Goal: Transaction & Acquisition: Purchase product/service

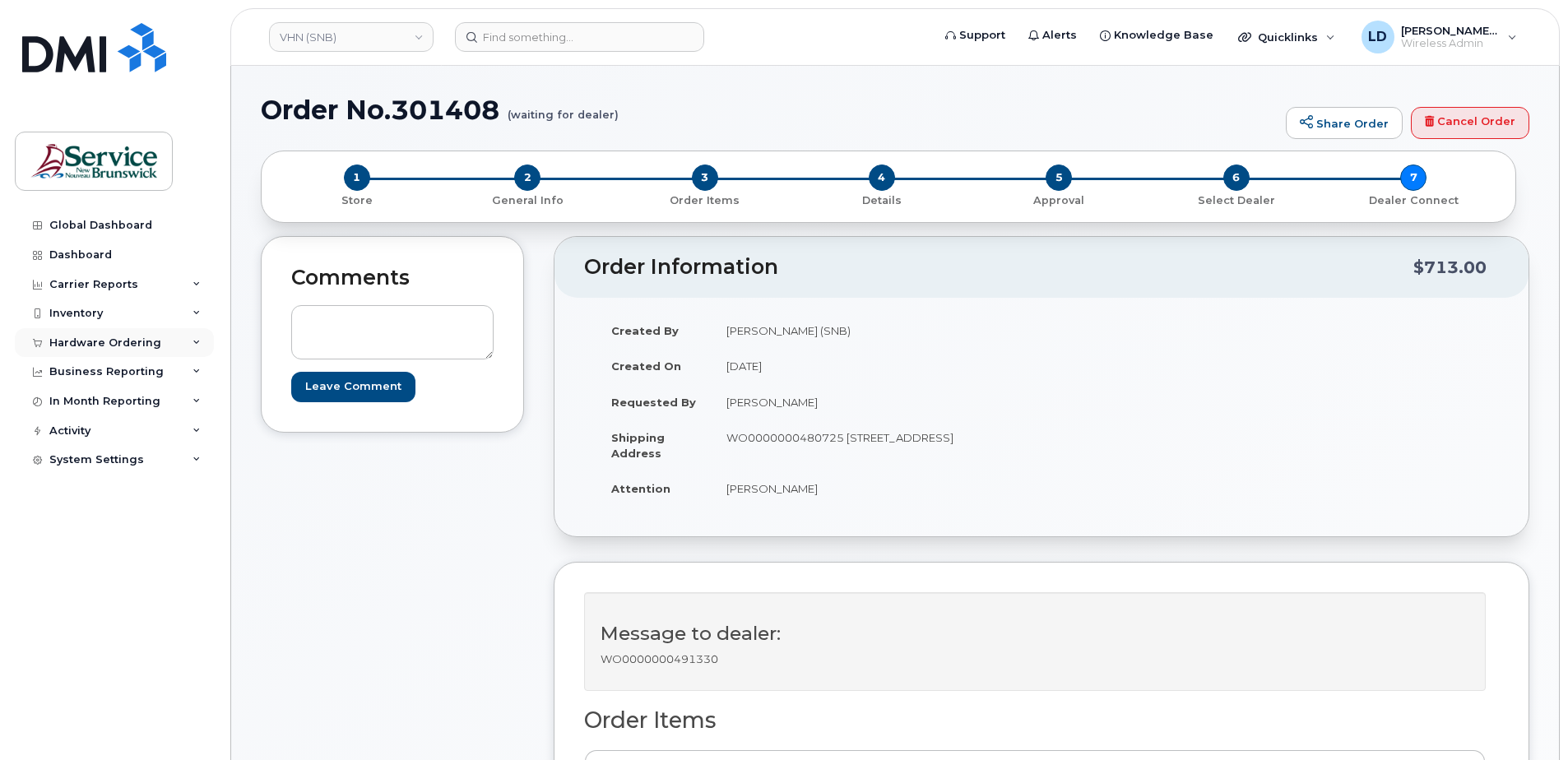
click at [63, 338] on div "Hardware Ordering" at bounding box center [105, 343] width 112 height 13
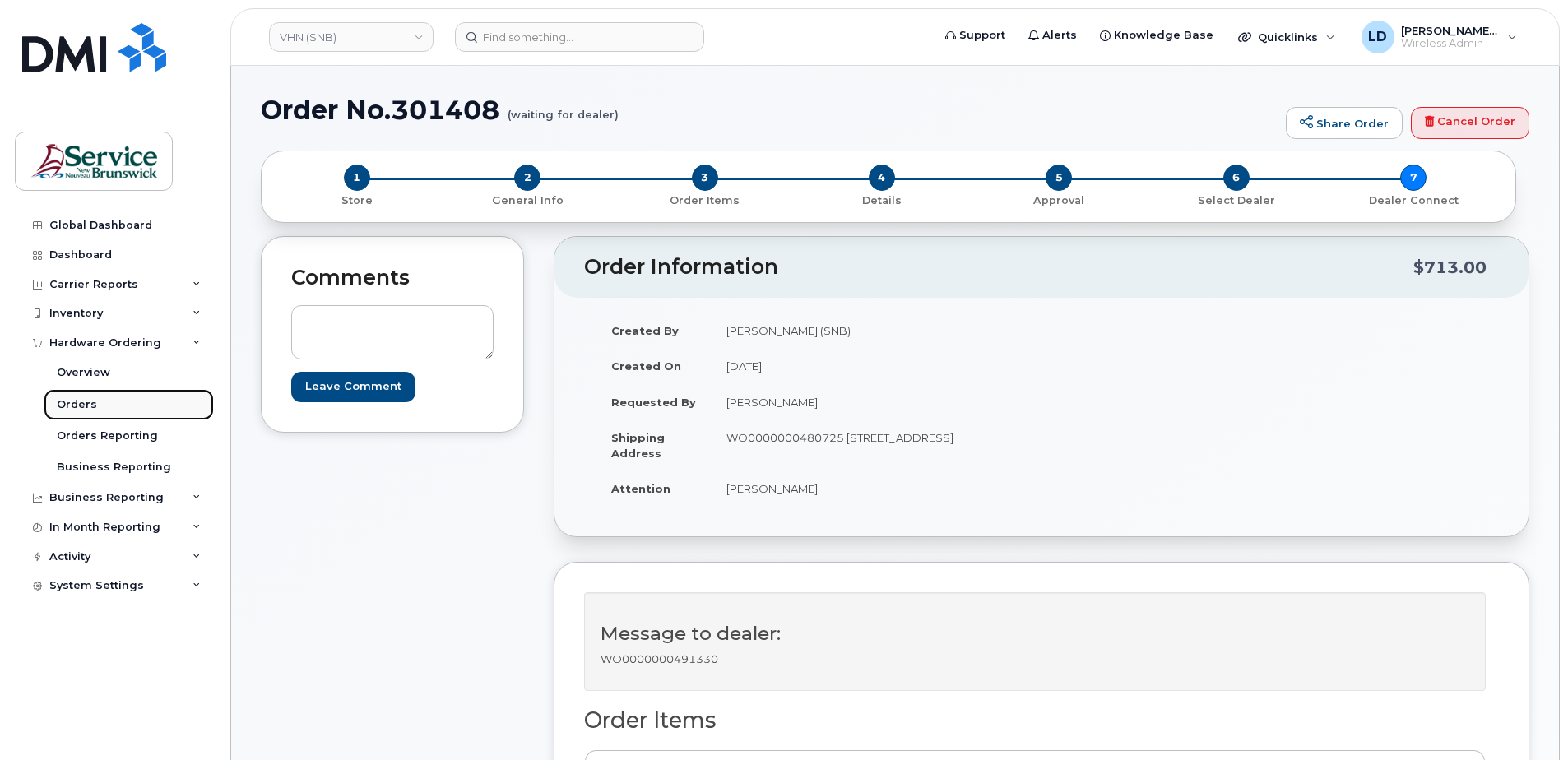
click at [67, 400] on div "Orders" at bounding box center [76, 405] width 40 height 15
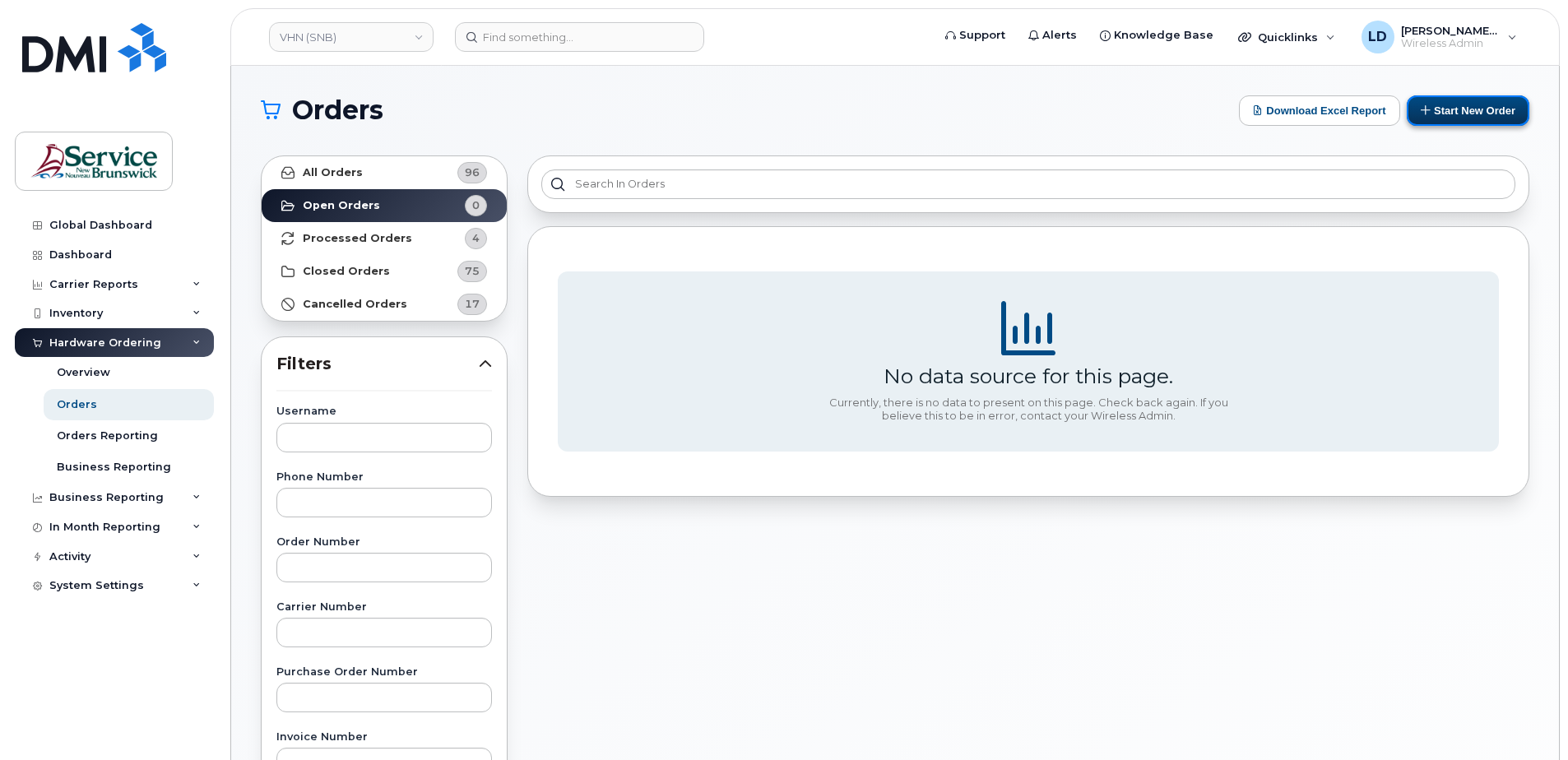
click at [1461, 108] on button "Start New Order" at bounding box center [1468, 111] width 122 height 31
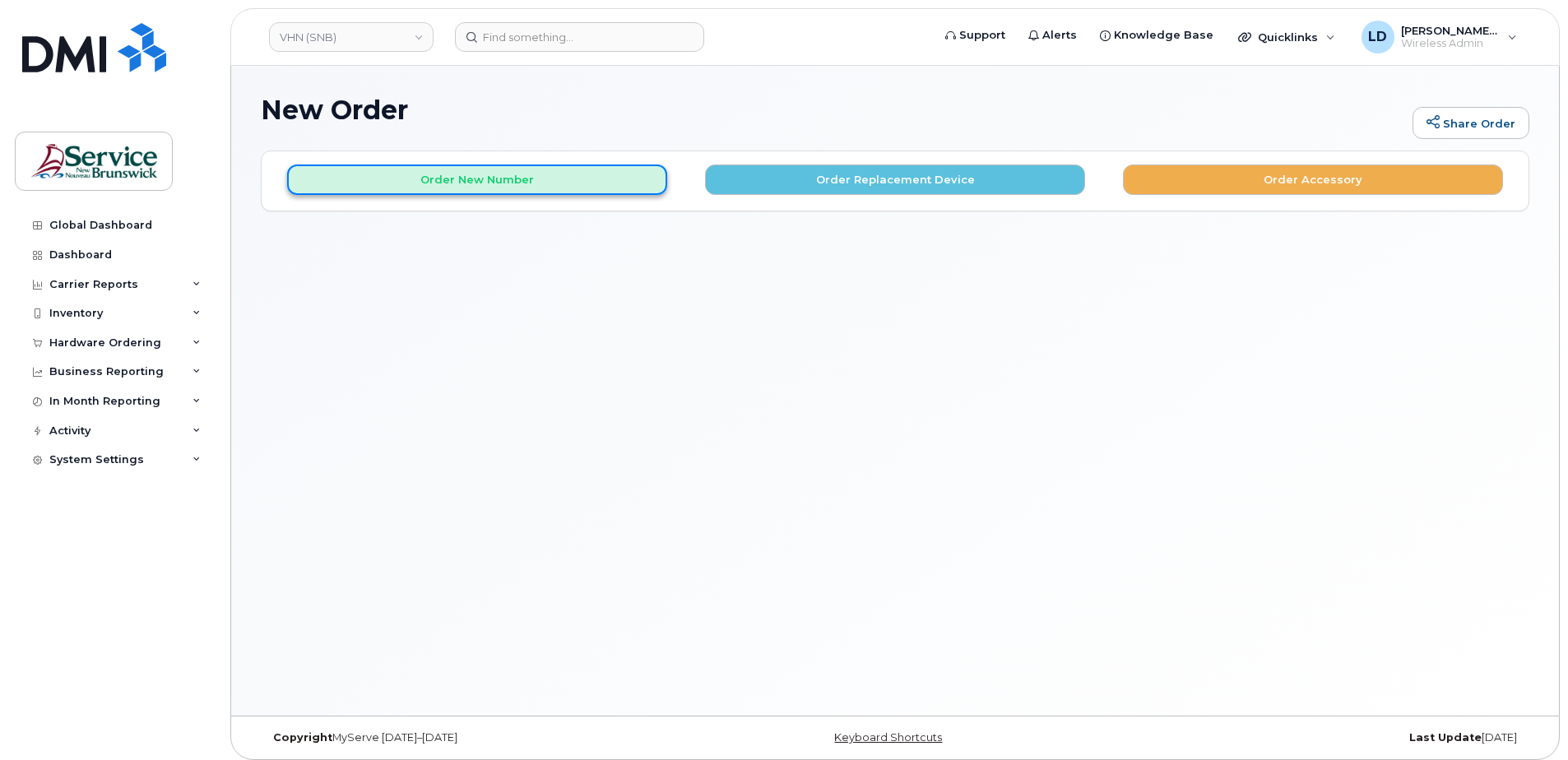
click at [459, 181] on button "Order New Number" at bounding box center [477, 179] width 380 height 31
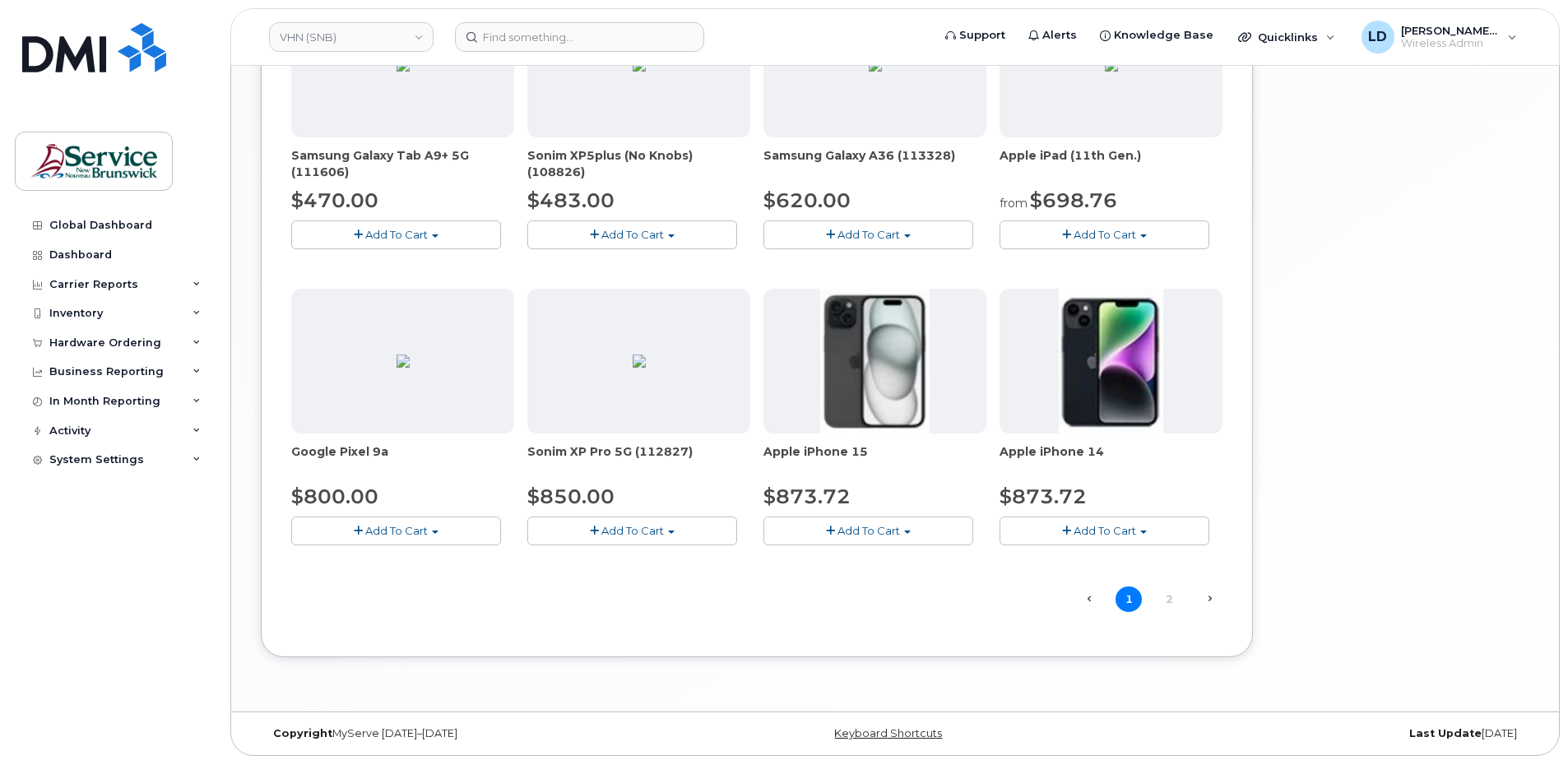
scroll to position [925, 0]
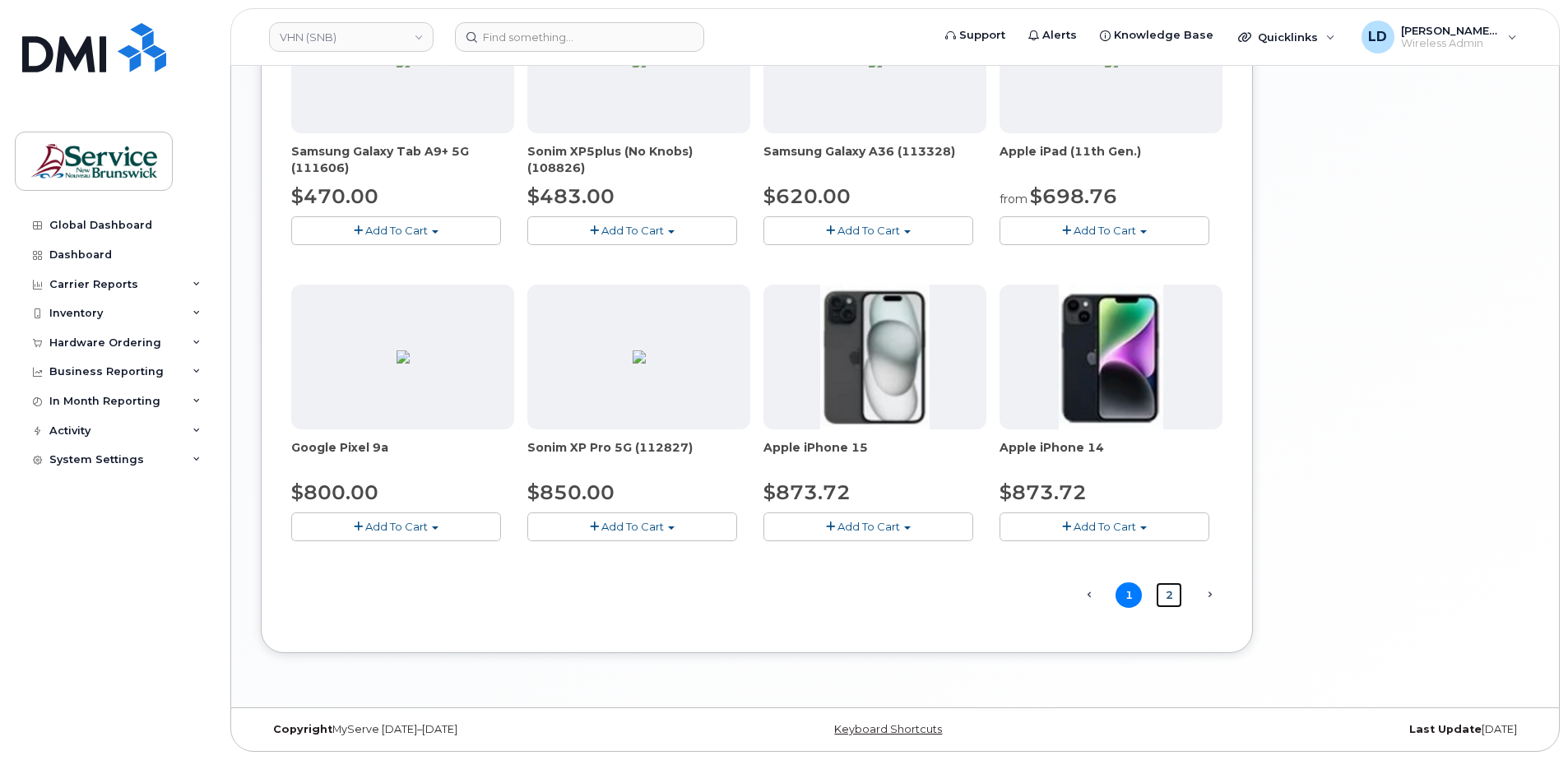
click at [1168, 597] on link "2" at bounding box center [1169, 595] width 27 height 26
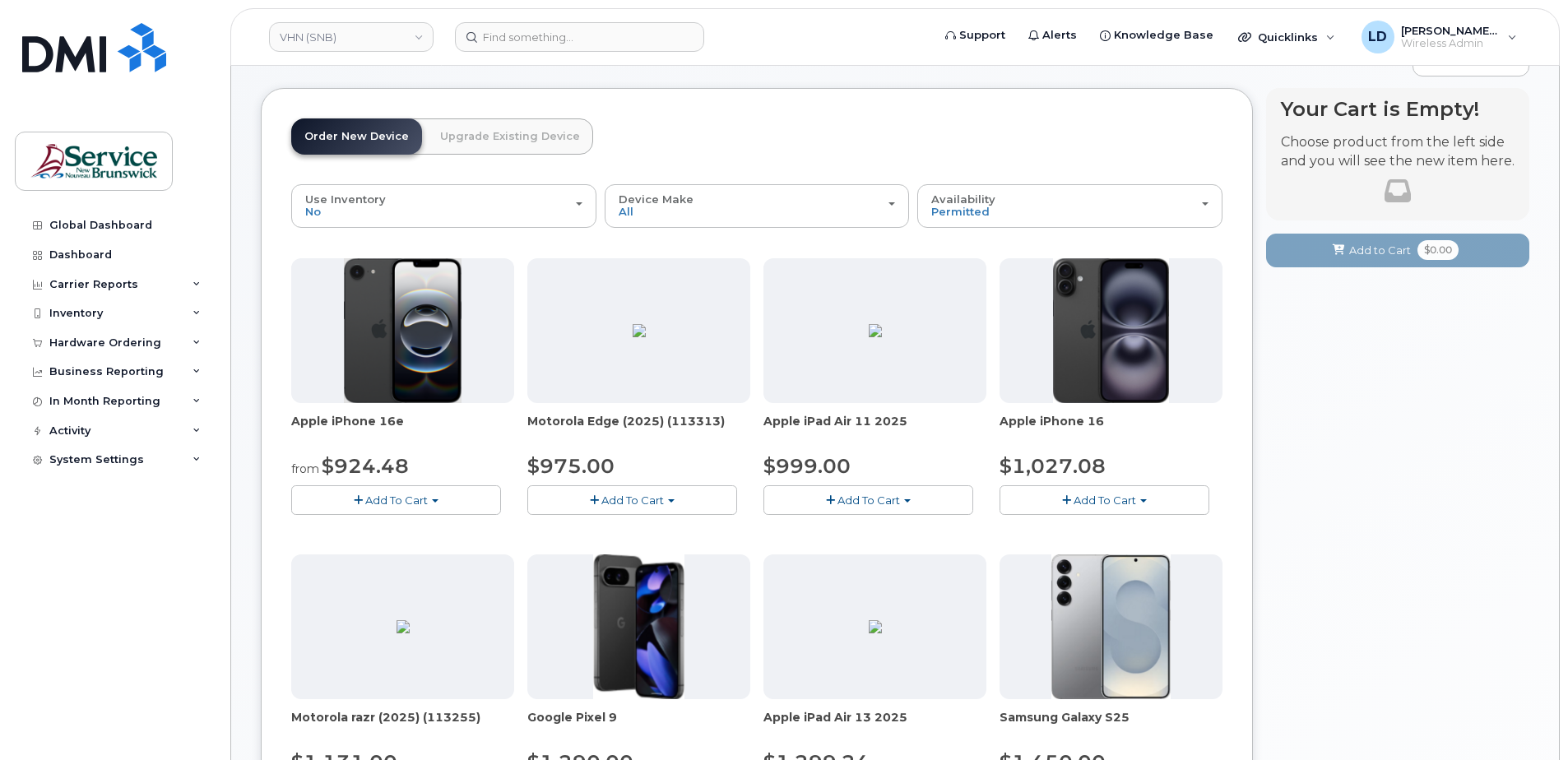
scroll to position [91, 0]
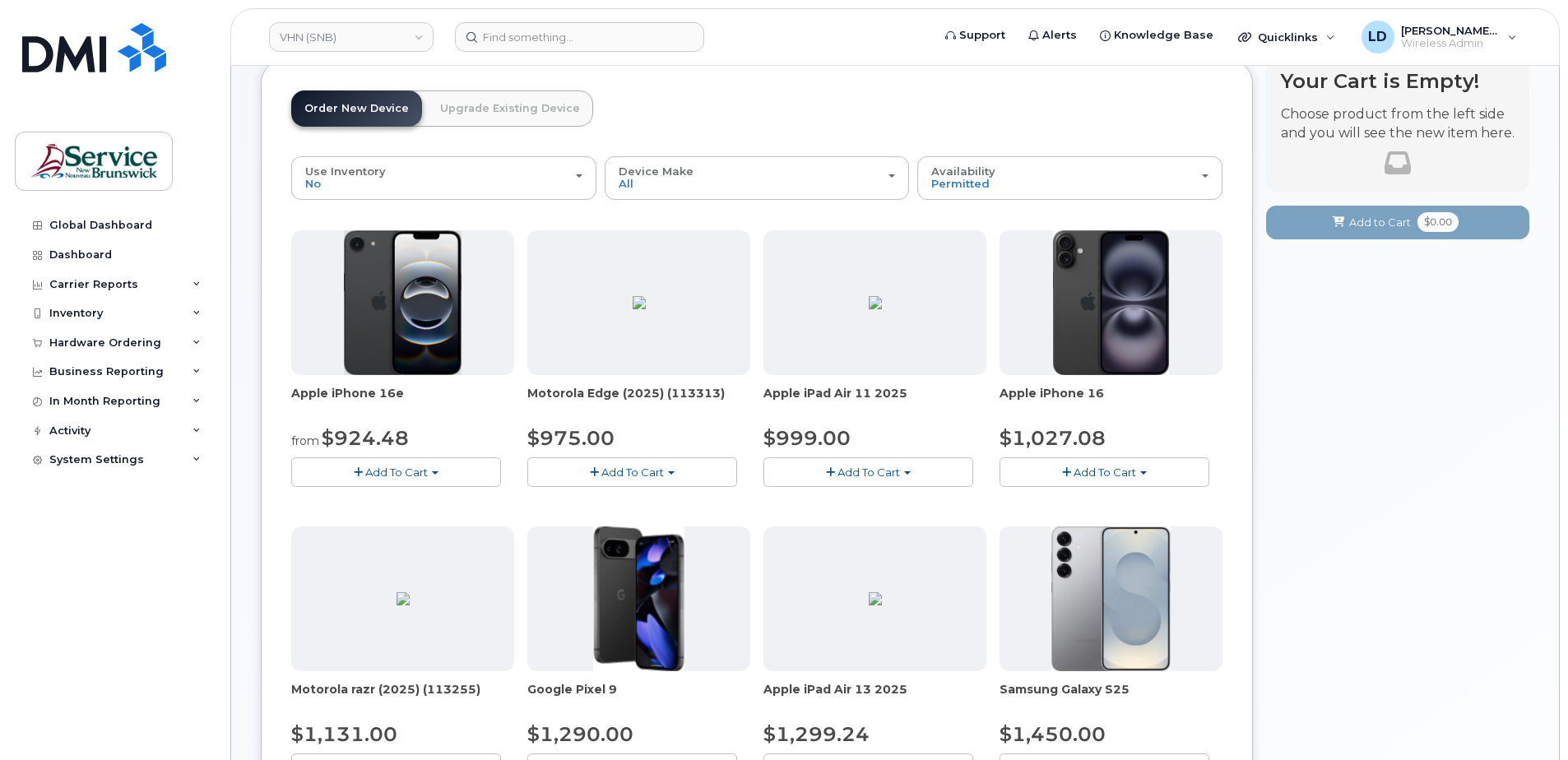
click at [358, 474] on span "button" at bounding box center [358, 473] width 9 height 11
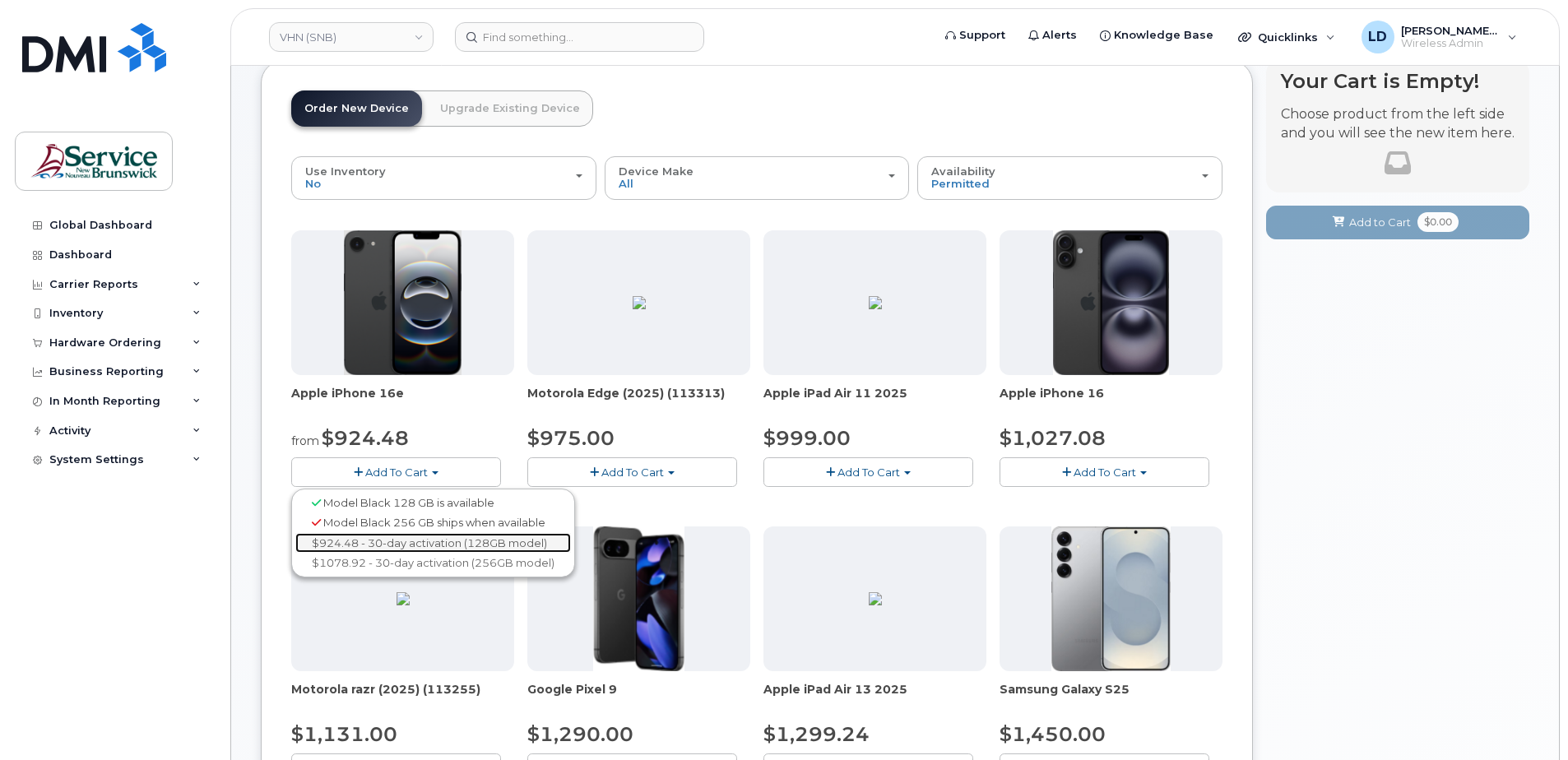
click at [373, 540] on link "$924.48 - 30-day activation (128GB model)" at bounding box center [432, 543] width 276 height 21
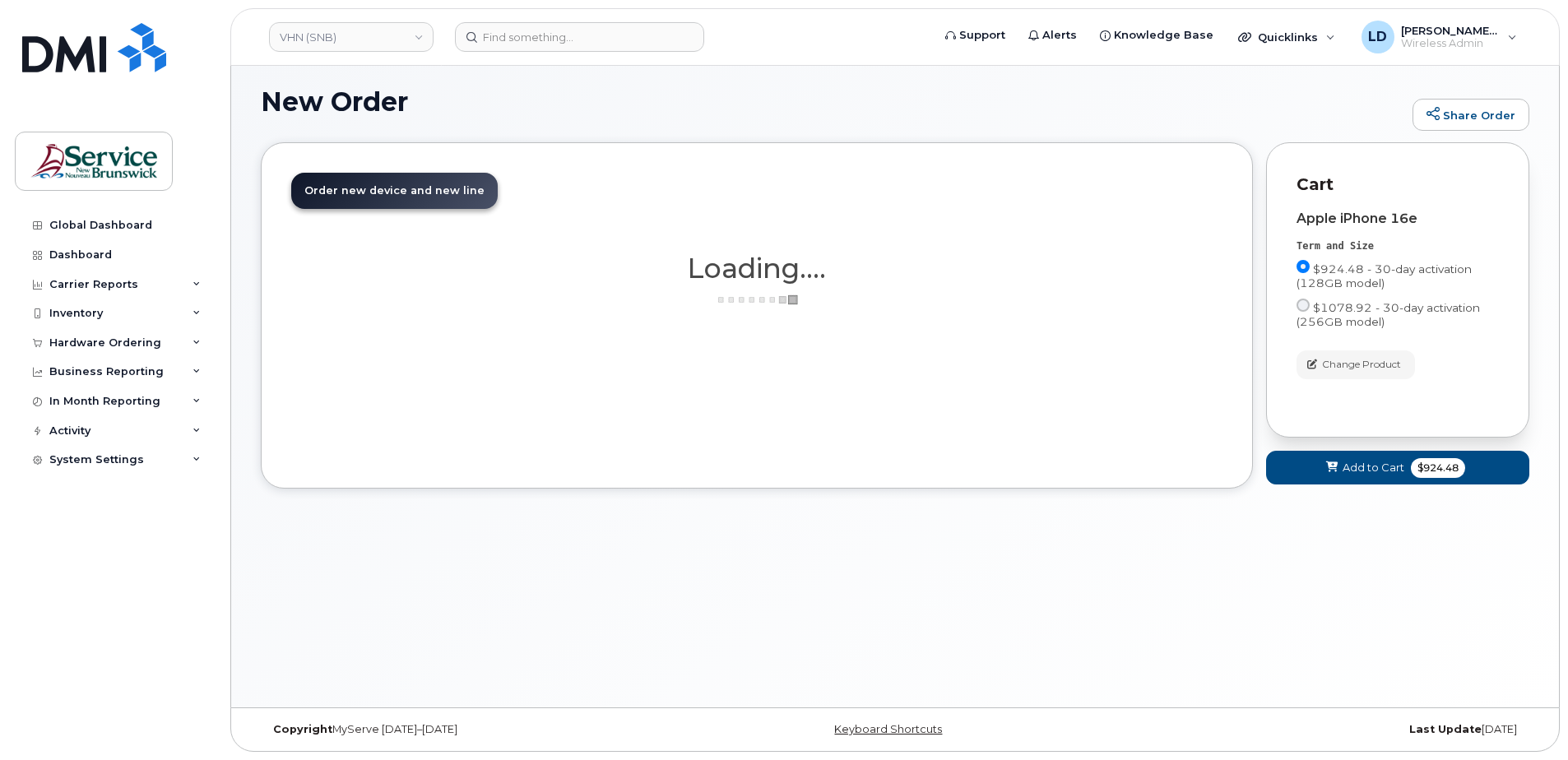
scroll to position [9, 0]
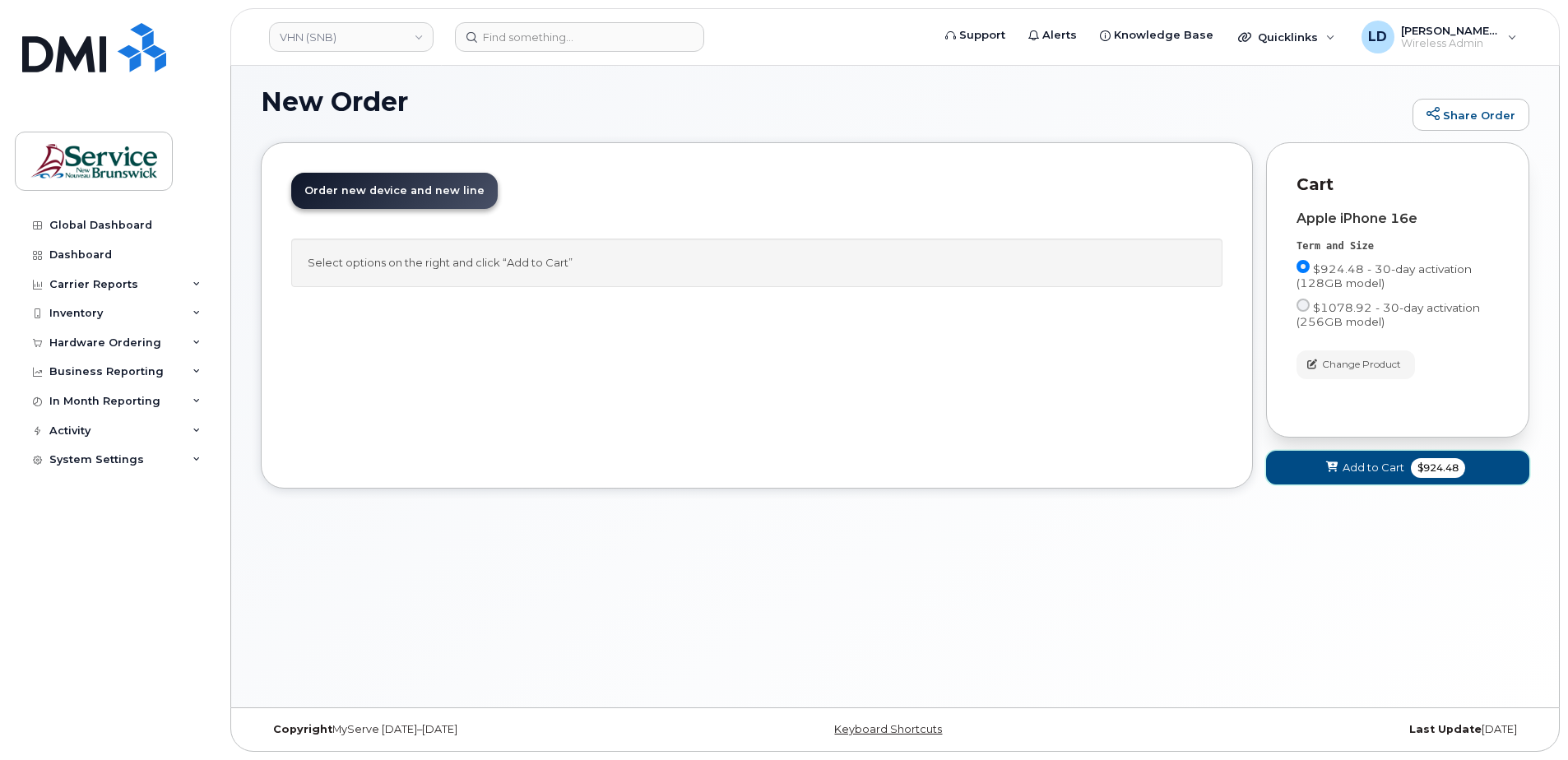
click at [1356, 468] on span "Add to Cart" at bounding box center [1372, 468] width 62 height 15
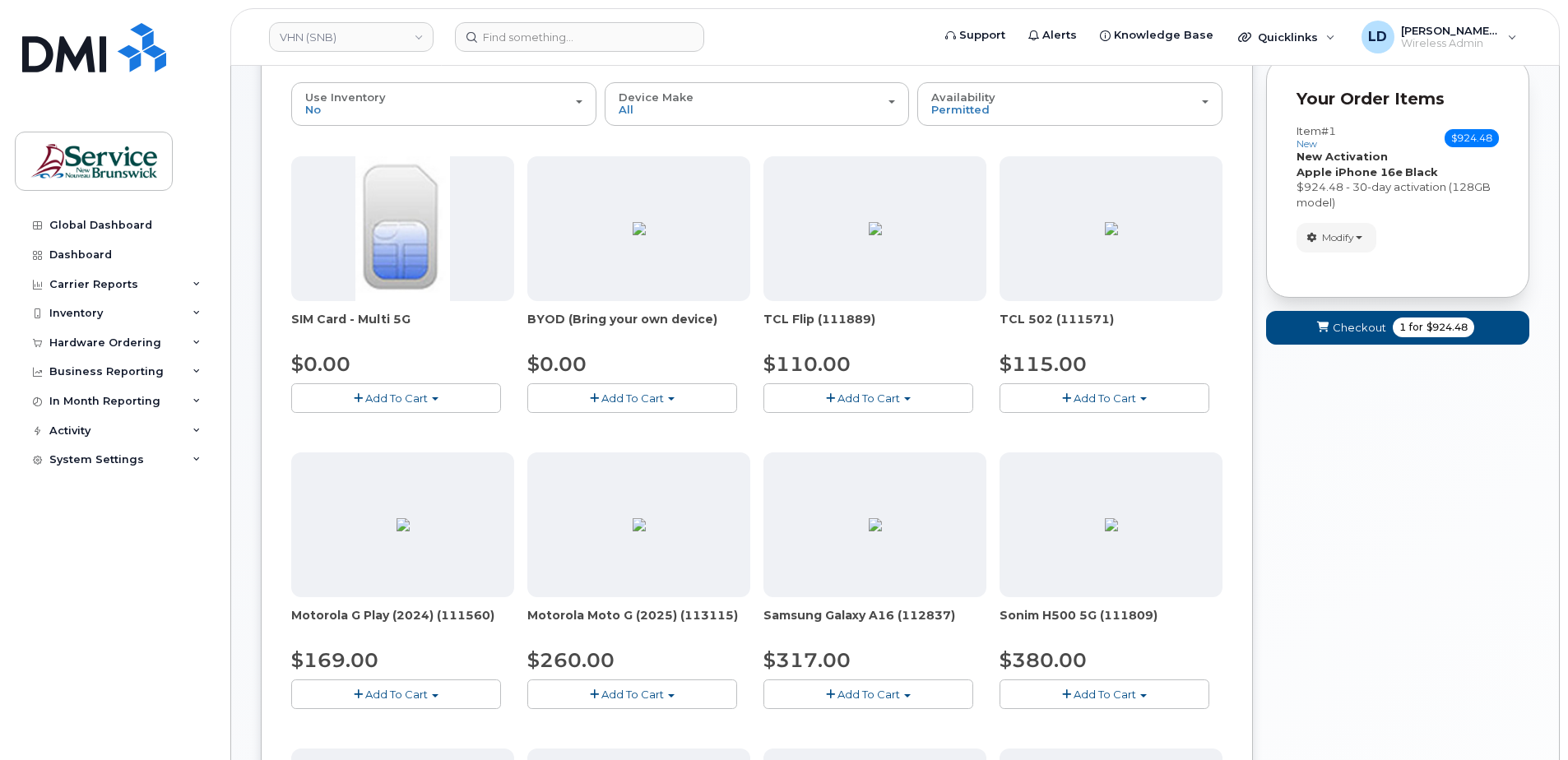
scroll to position [0, 0]
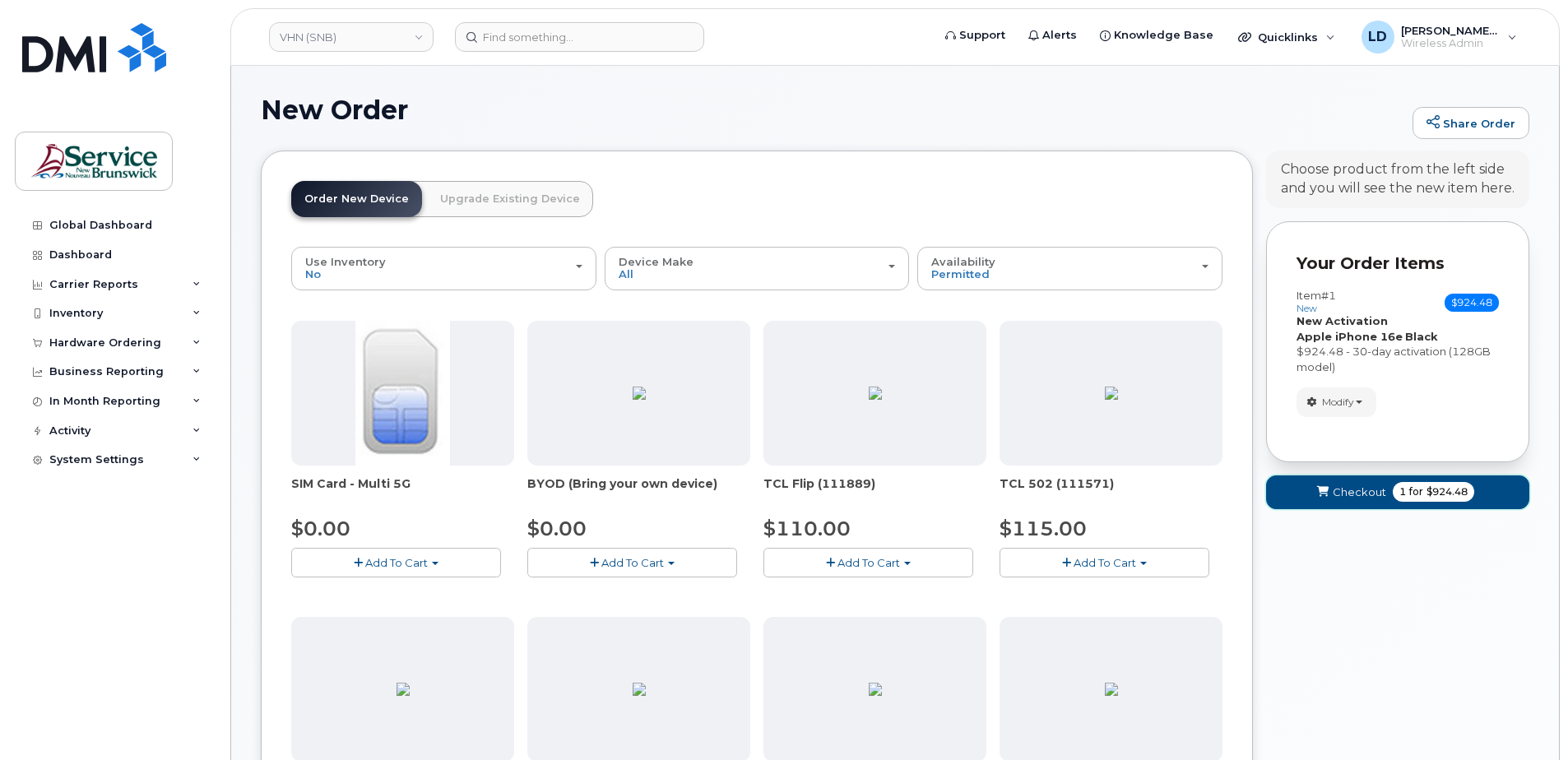
click at [1356, 490] on span "Checkout" at bounding box center [1359, 493] width 53 height 15
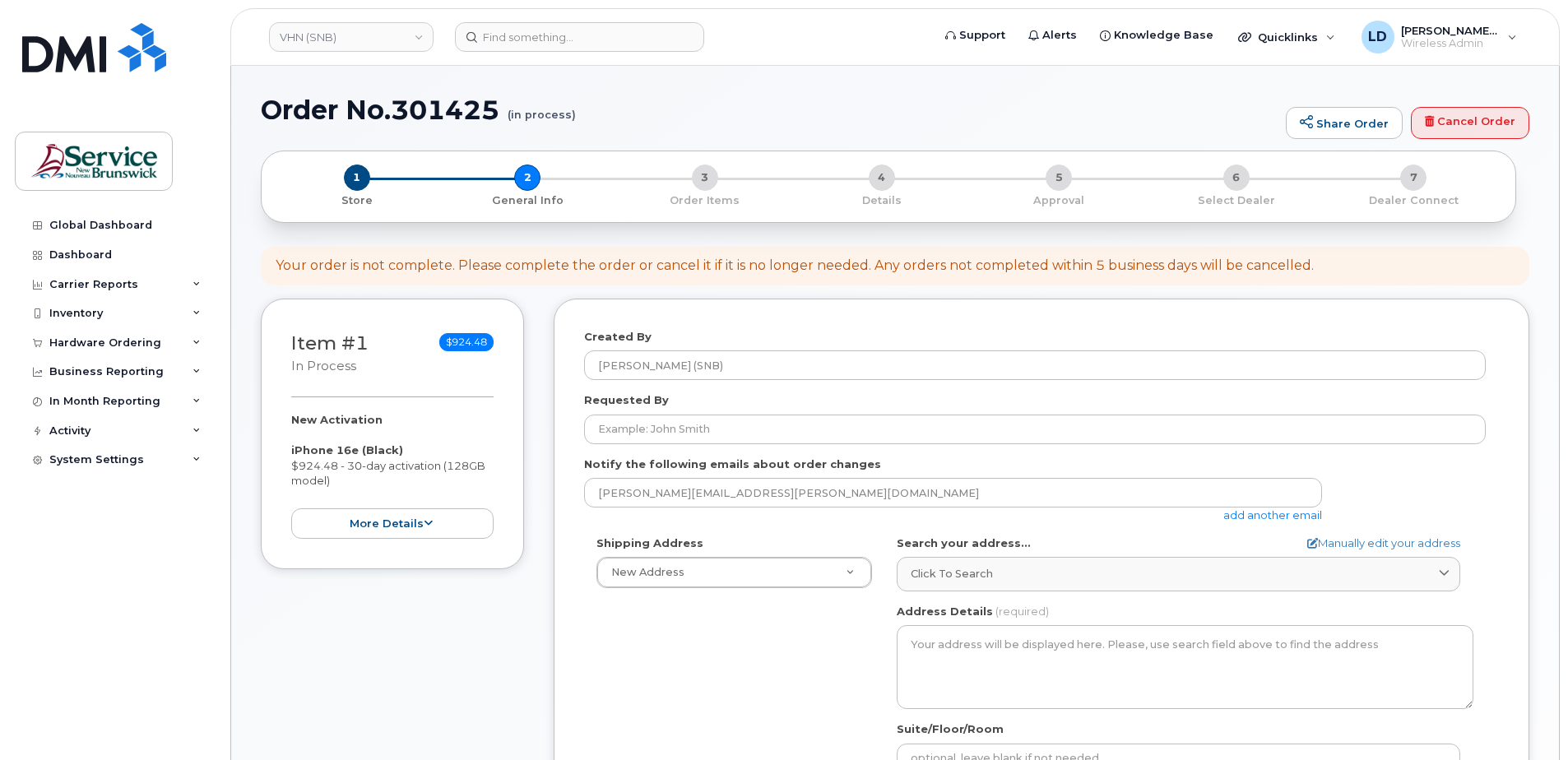
select select
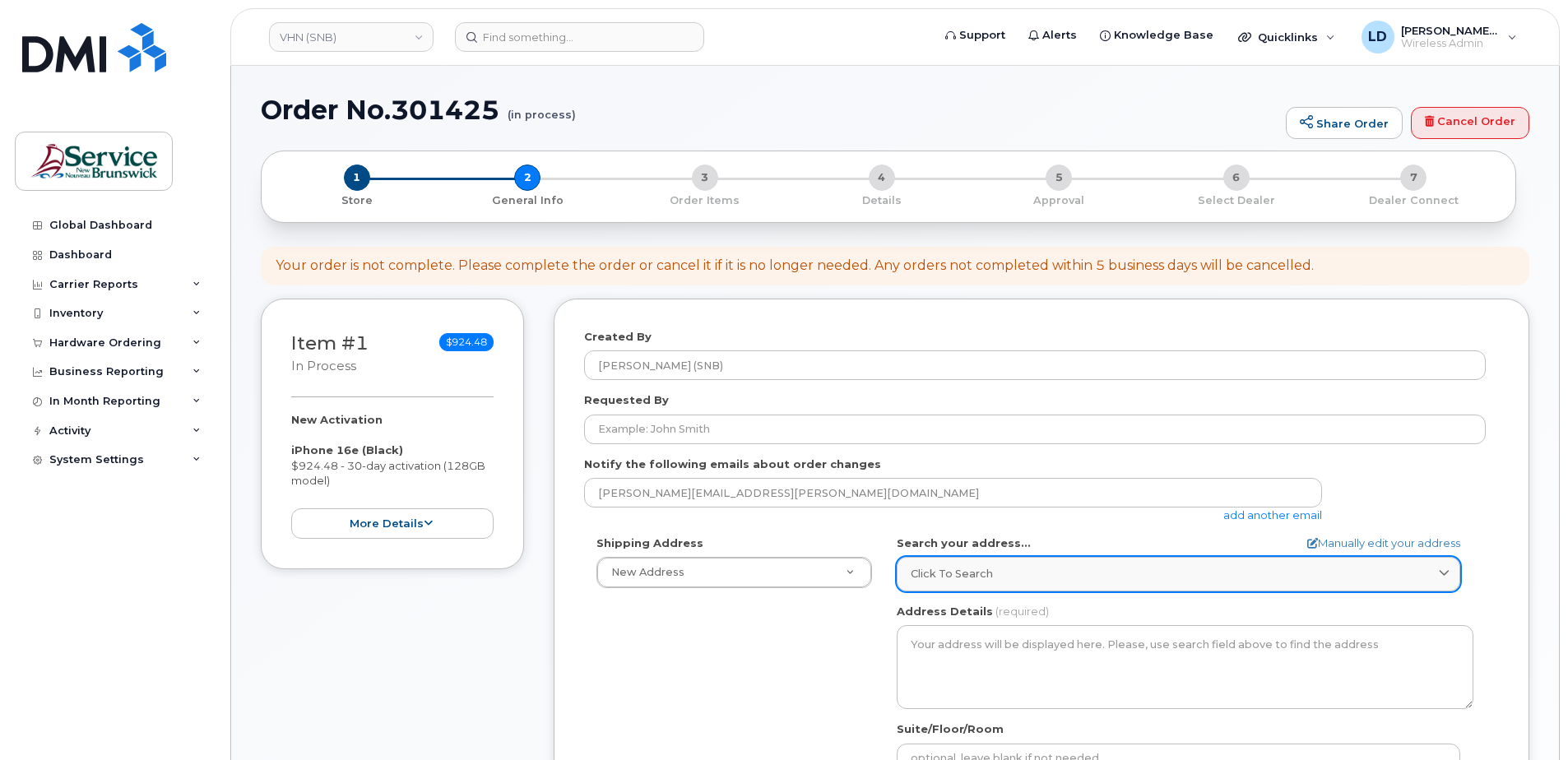
click at [992, 571] on div "Click to search" at bounding box center [1178, 574] width 535 height 15
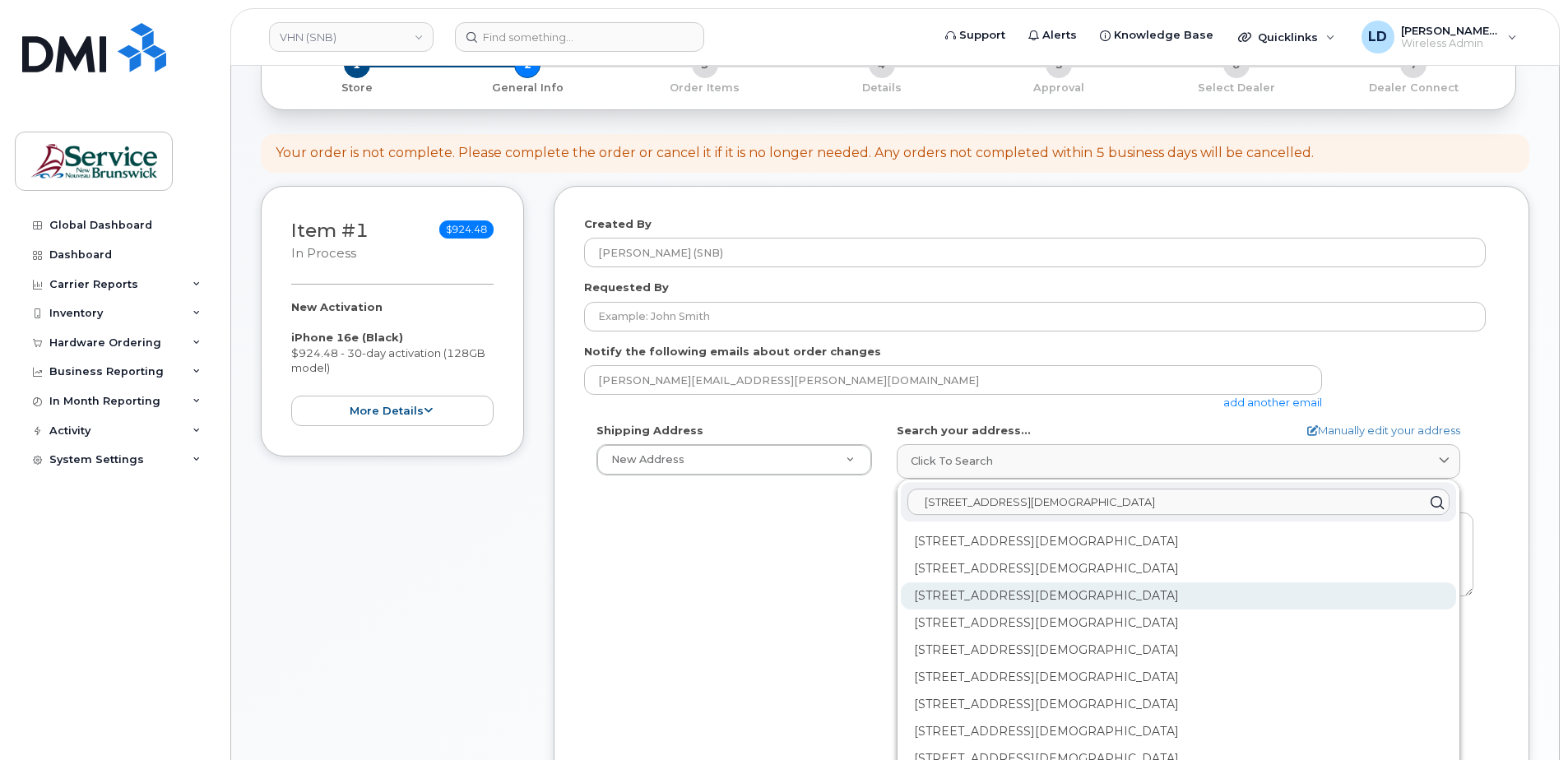
scroll to position [164, 0]
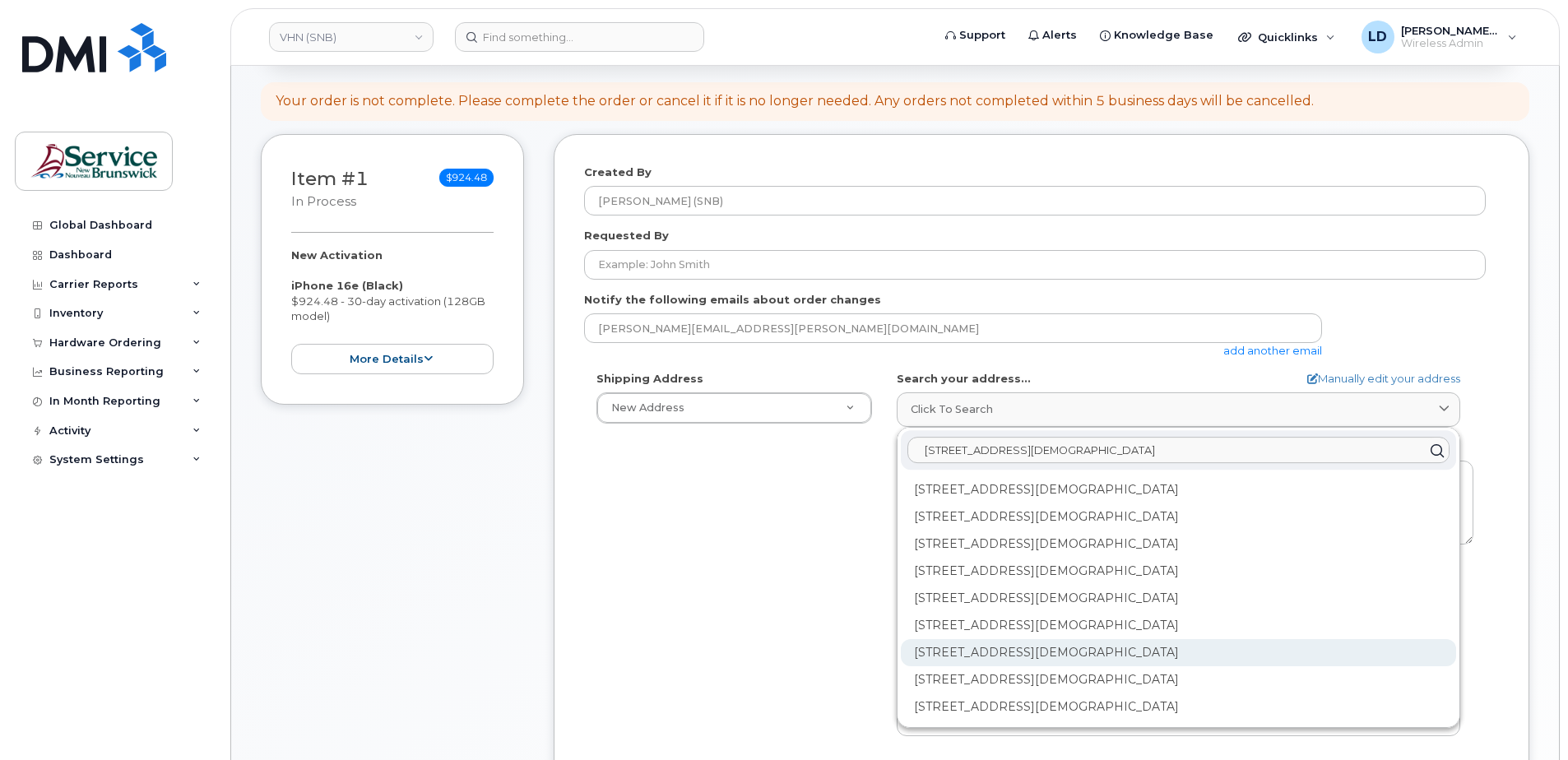
type input "15 rue de l'eglise Edmundston"
click at [929, 653] on div "202-15 Rue De l'Église Edmundston NB E3V 1J3" at bounding box center [1179, 653] width 555 height 27
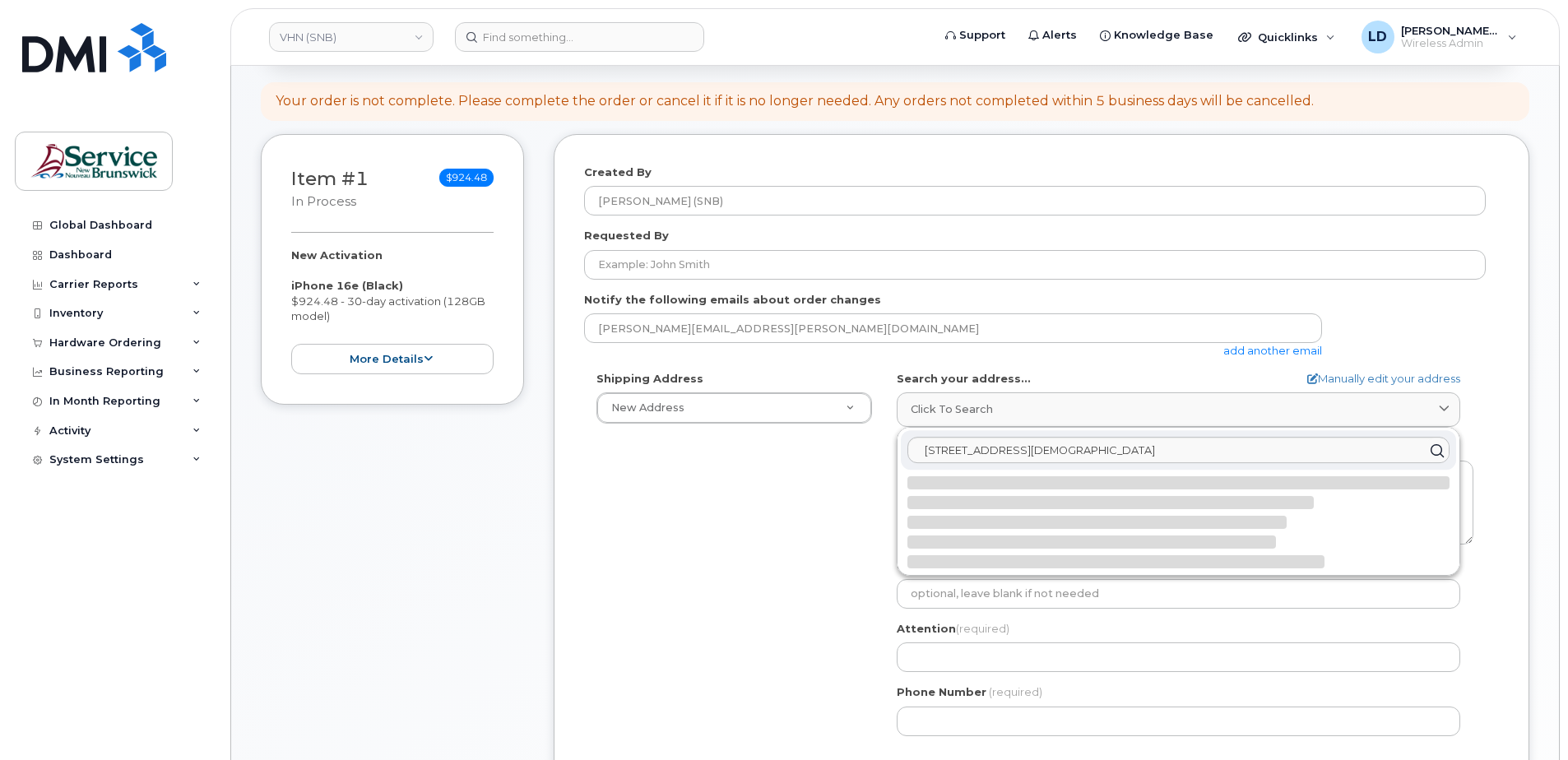
select select
type textarea "202-15 Rue De l'Église EDMUNDSTON NB E3V 1J3 CANADA"
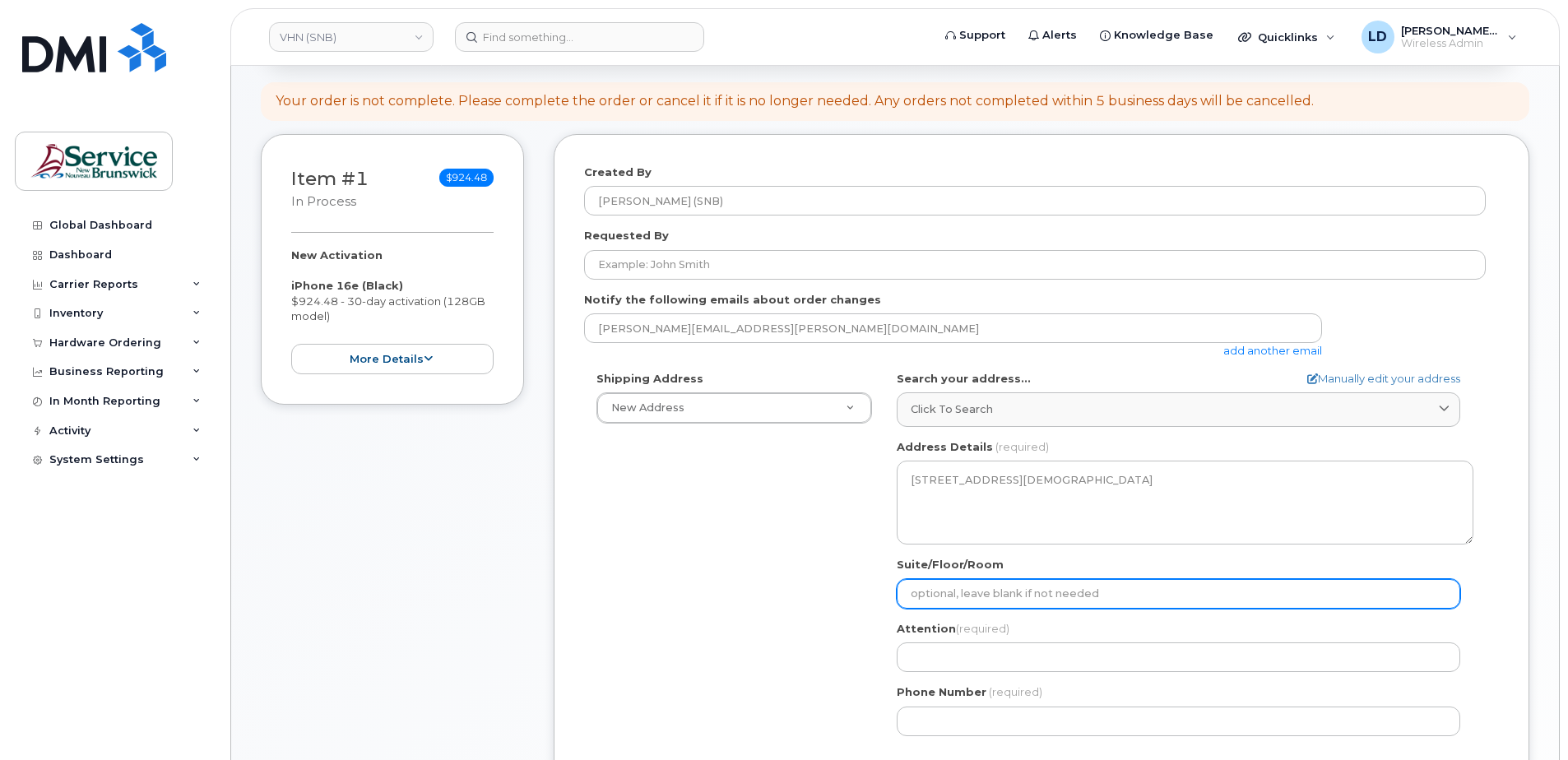
drag, startPoint x: 944, startPoint y: 596, endPoint x: 957, endPoint y: 588, distance: 15.3
click at [944, 597] on input "Suite/Floor/Room" at bounding box center [1178, 594] width 563 height 30
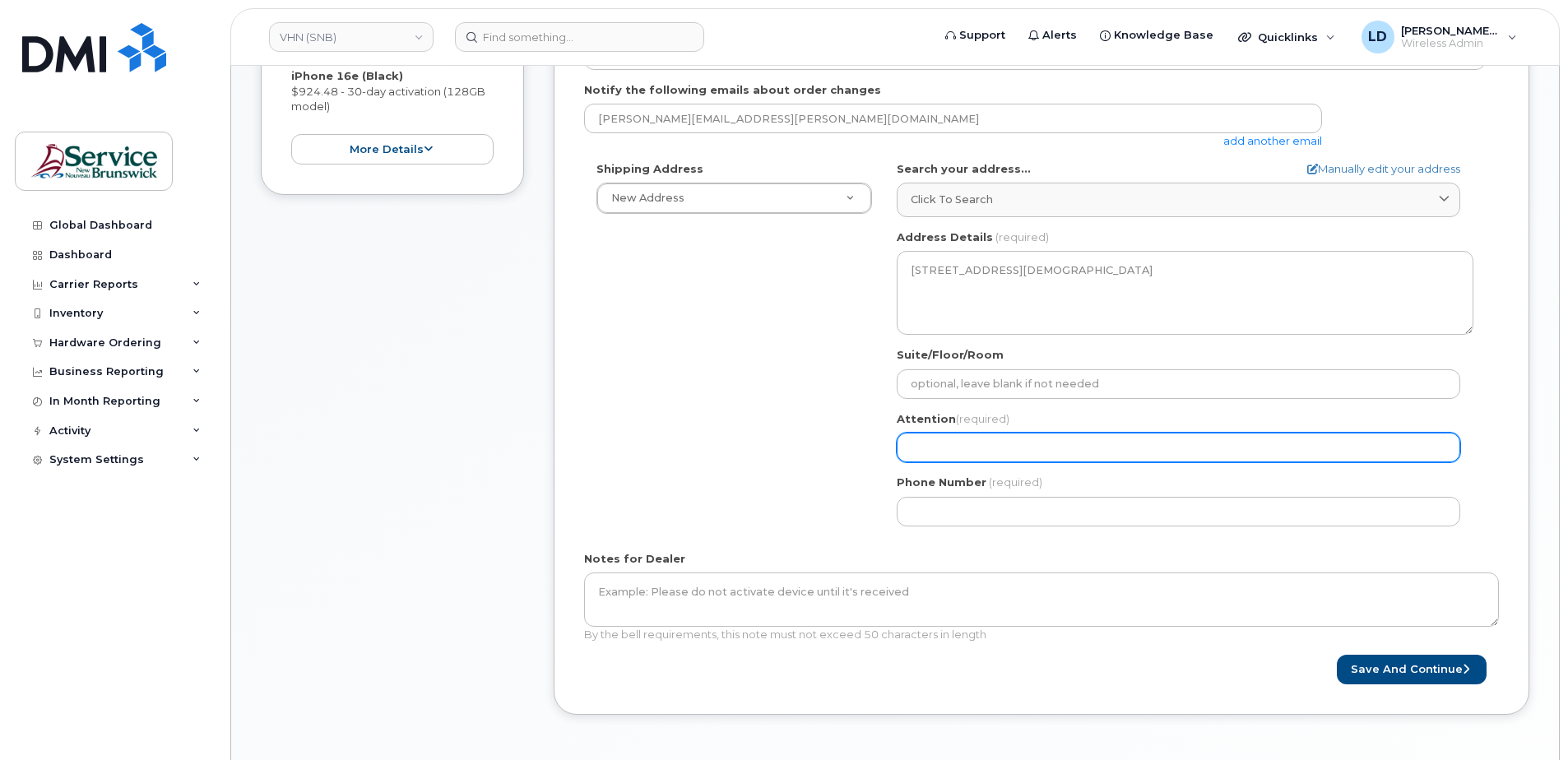
scroll to position [412, 0]
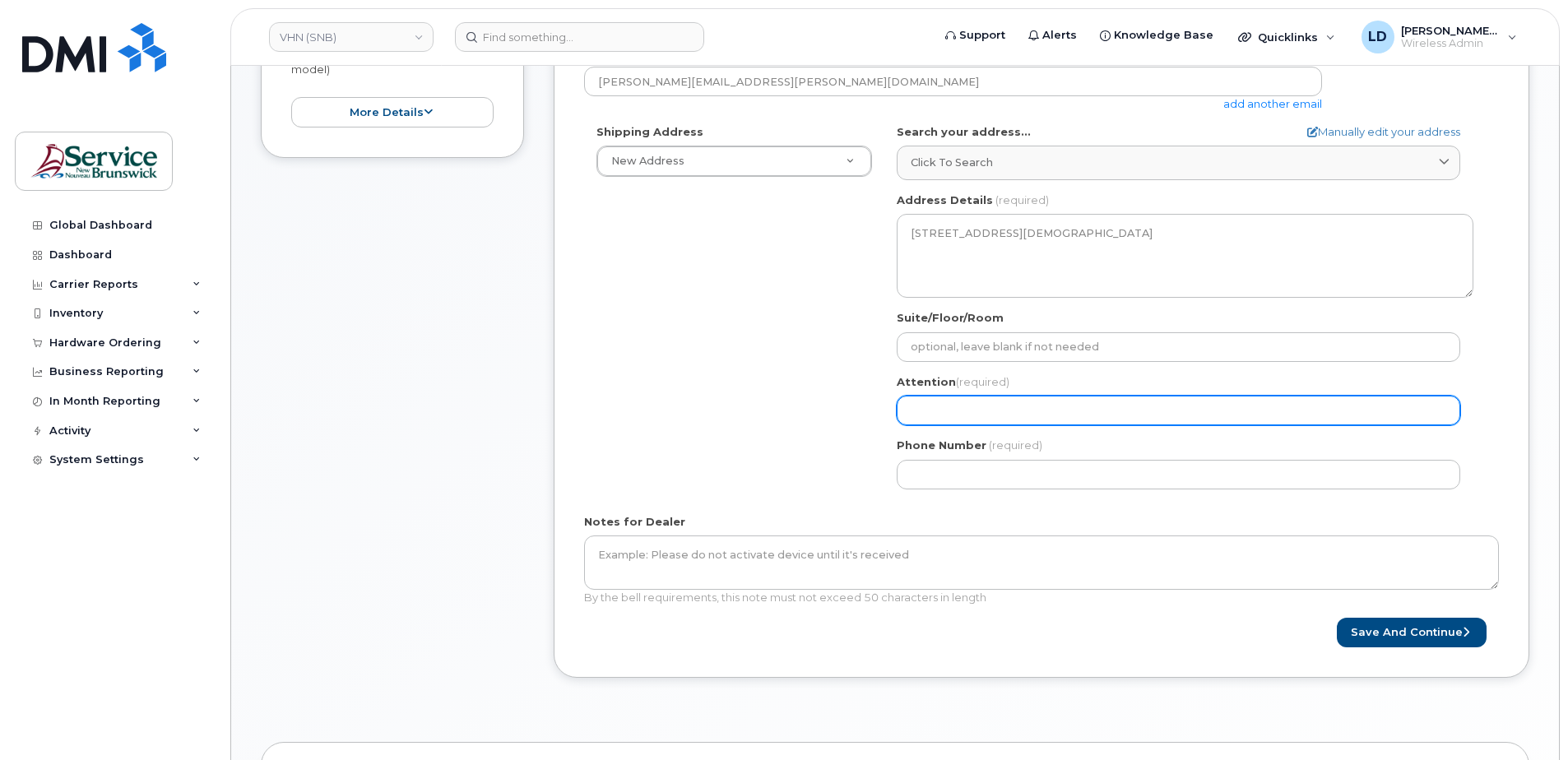
click at [957, 408] on input "Attention (required)" at bounding box center [1178, 411] width 563 height 30
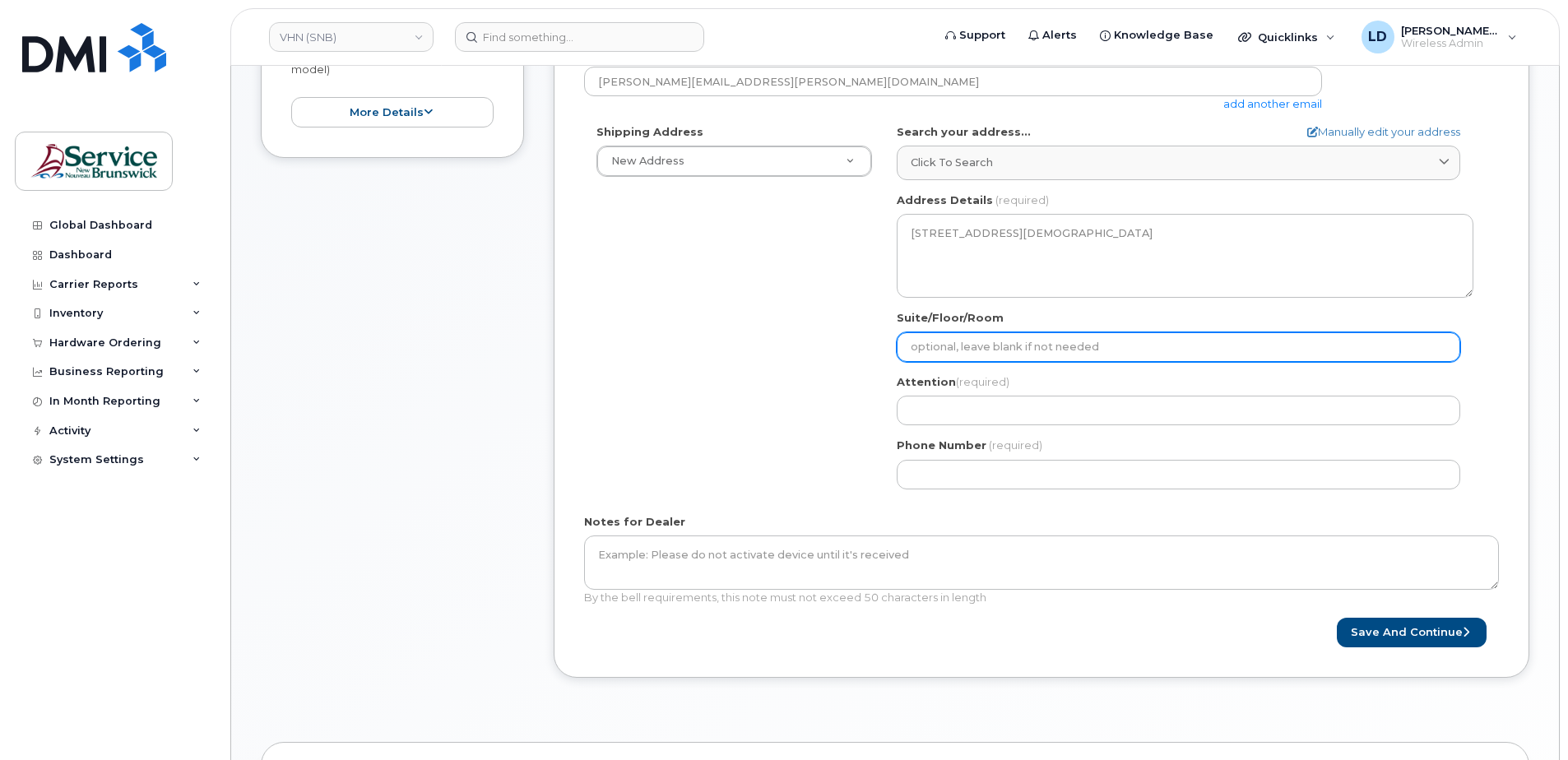
click at [942, 341] on input "Suite/Floor/Room" at bounding box center [1178, 347] width 563 height 30
paste input "WO0000000489919"
select select
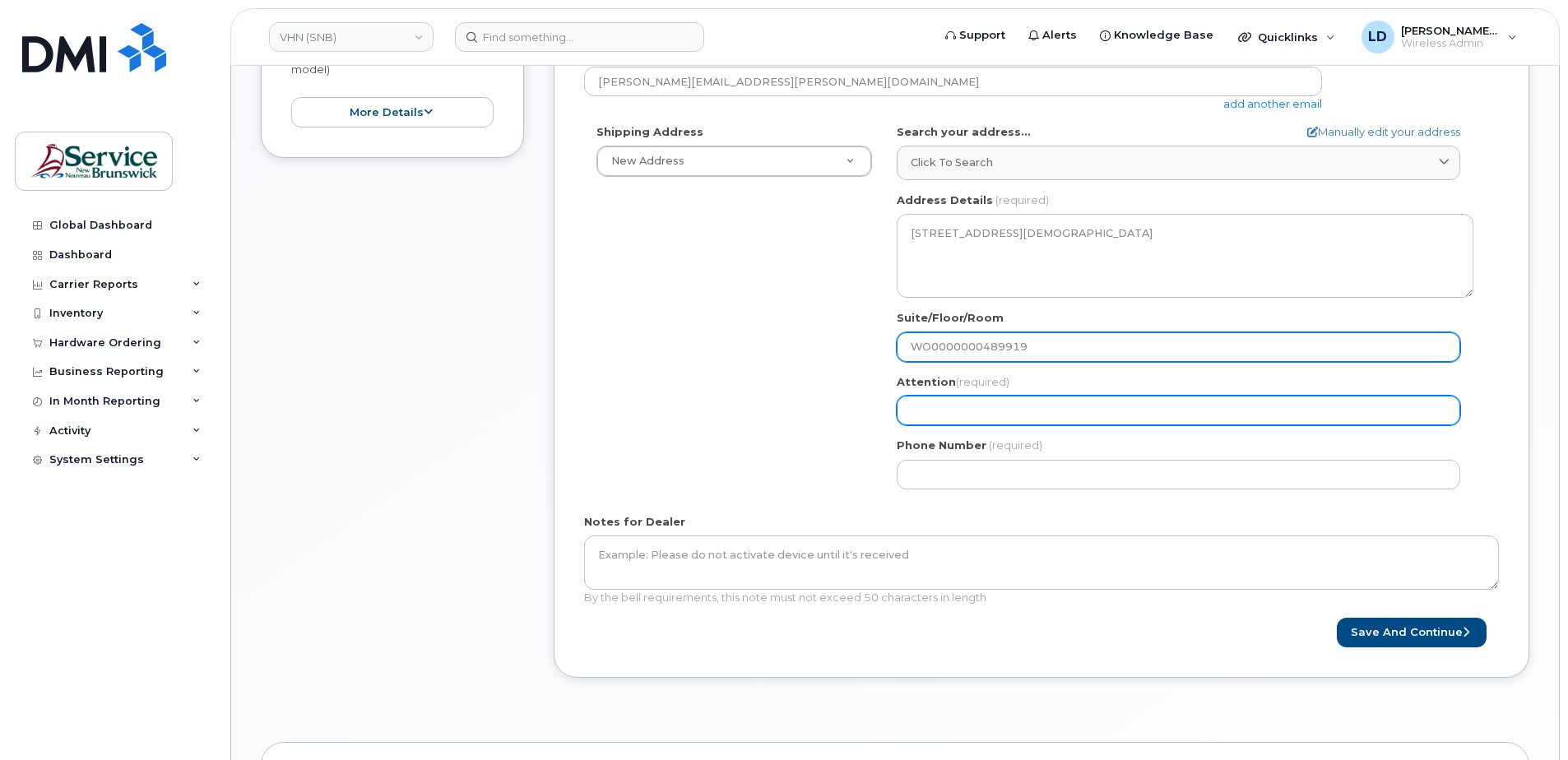
type input "WO0000000489919"
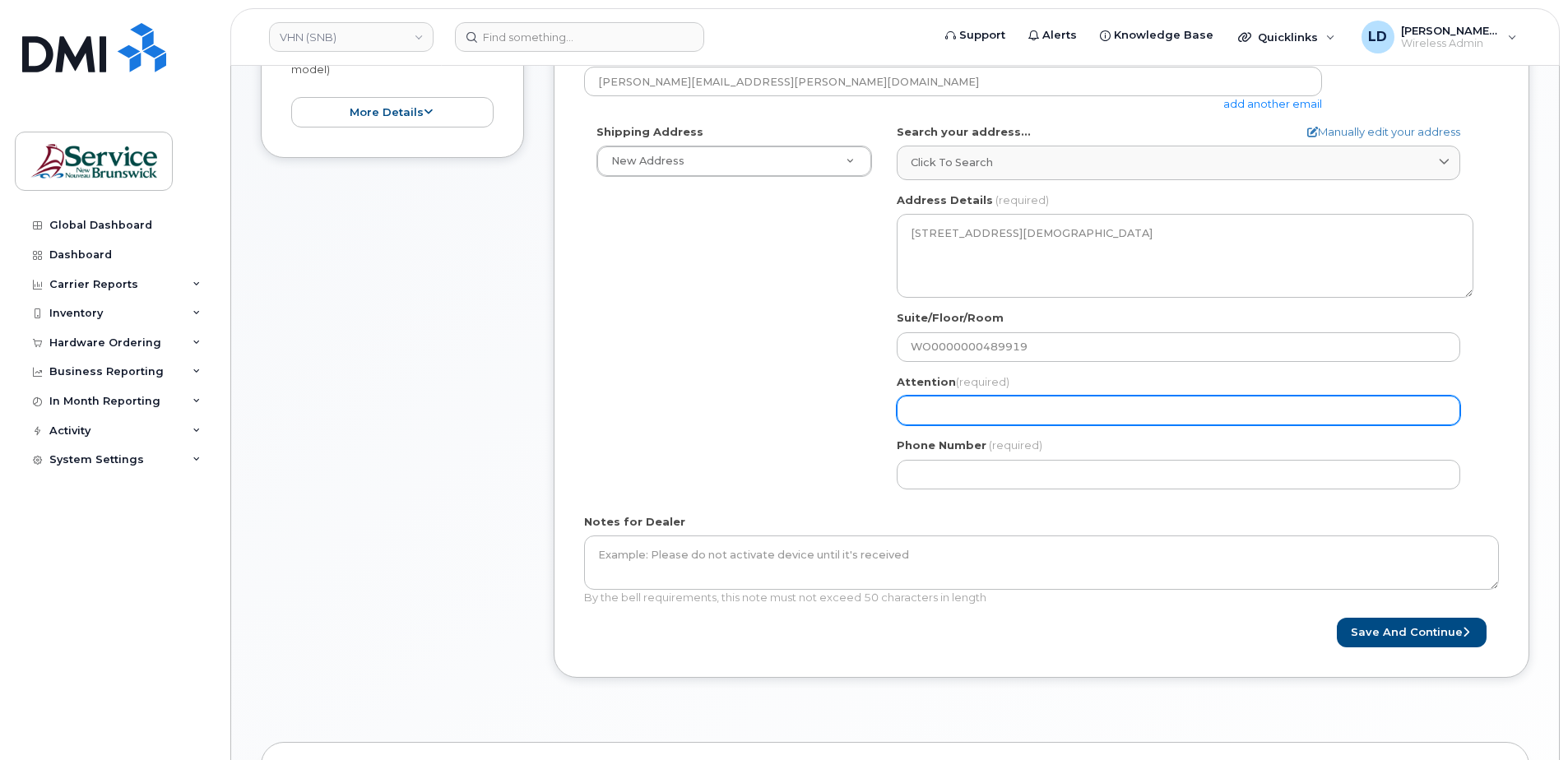
click at [924, 406] on input "Attention (required)" at bounding box center [1178, 411] width 563 height 30
select select
type input "D"
select select
type input "Da"
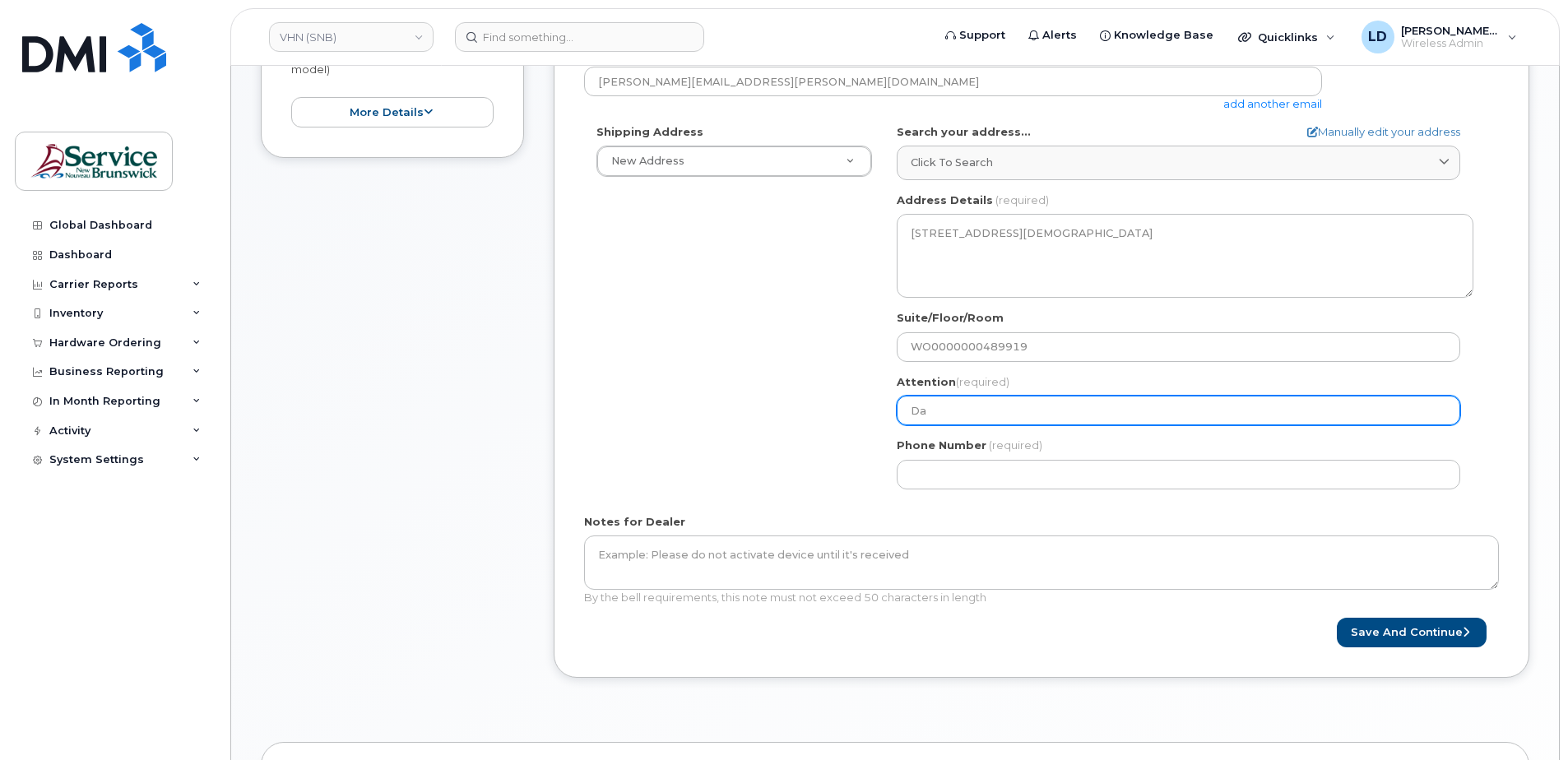
select select
type input "Dan"
select select
type input "Dani"
select select
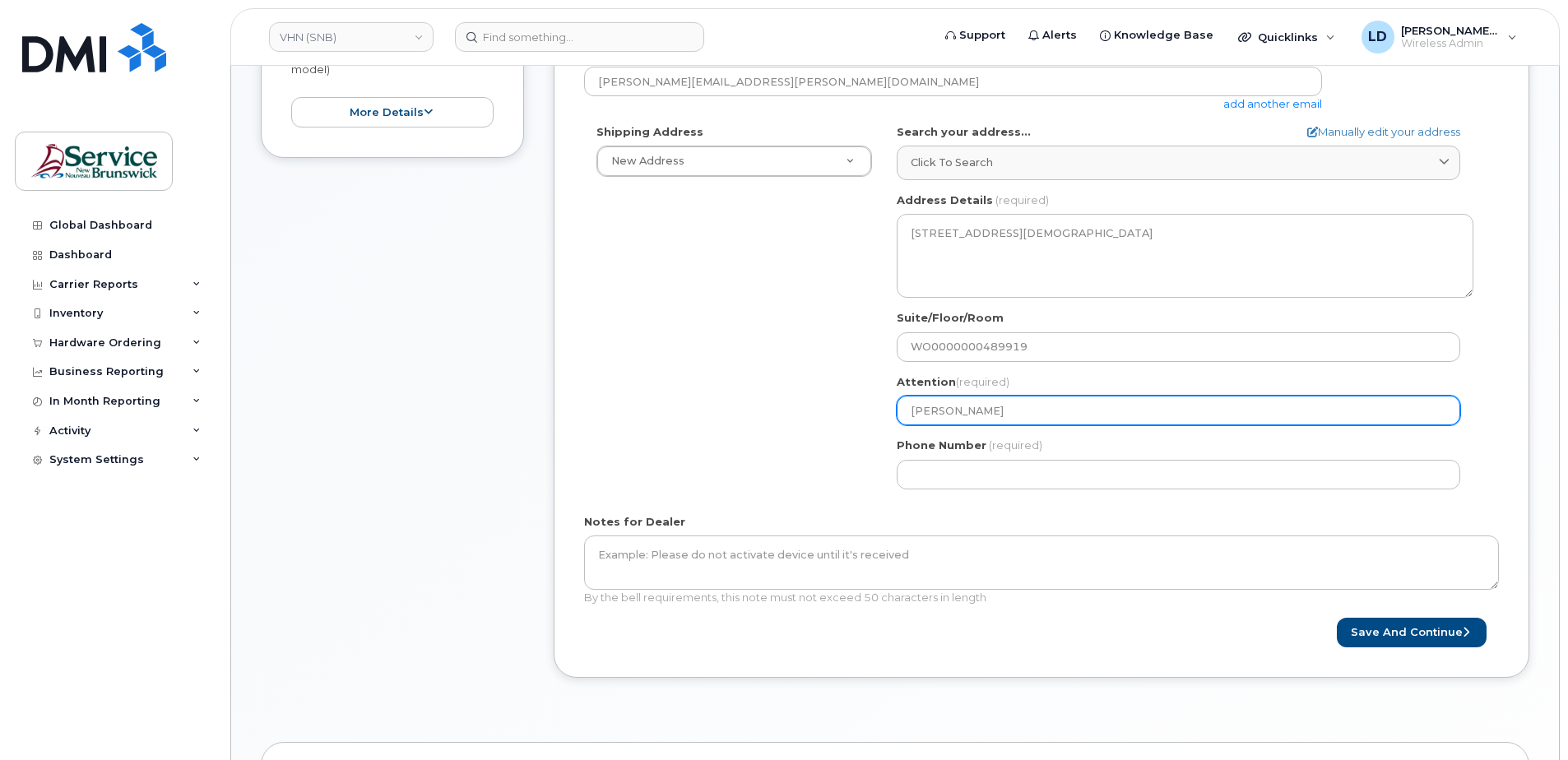
type input "Danie"
select select
type input "Daniel"
select select
type input "Daniel L"
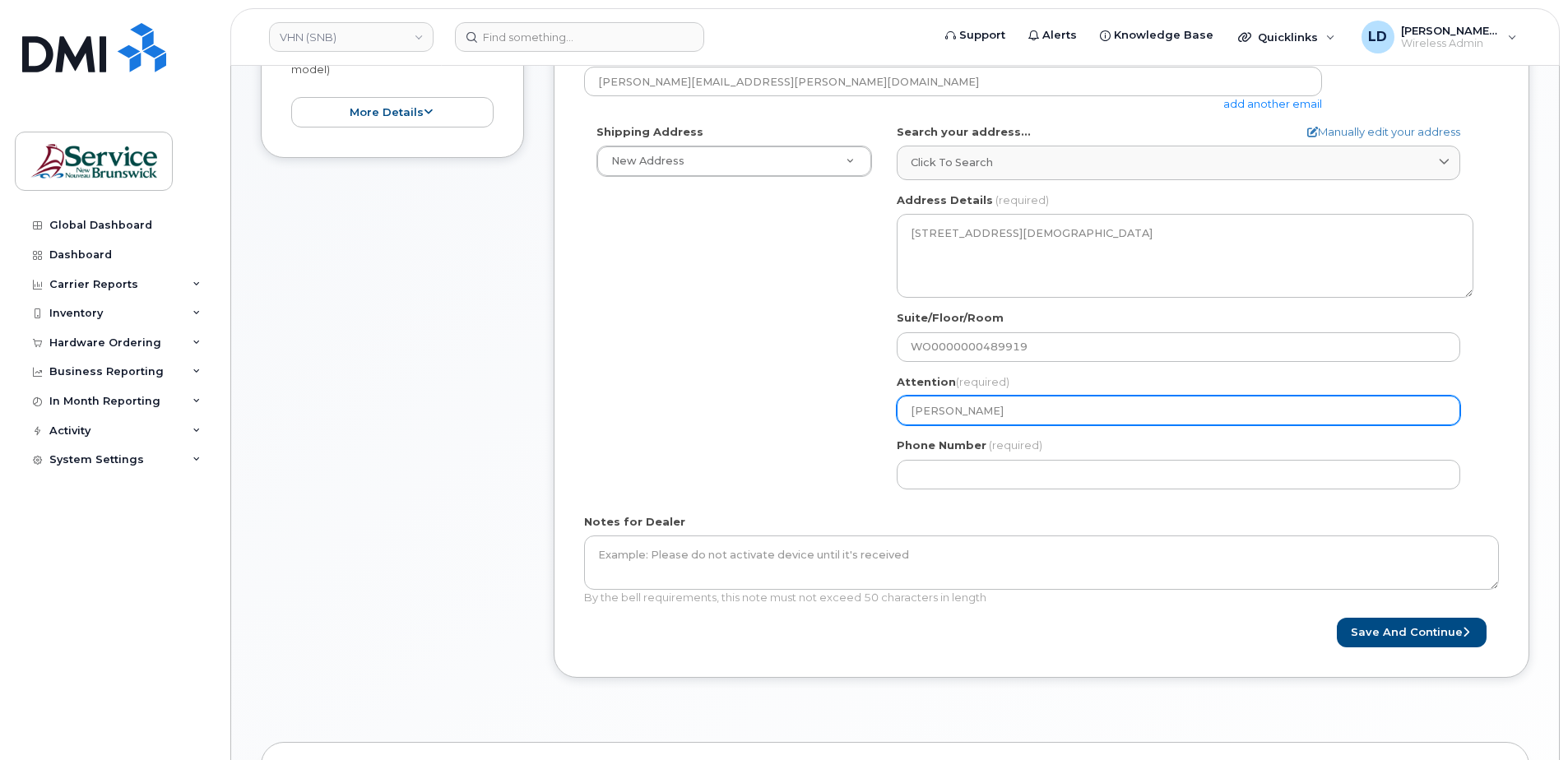
select select
type input "Daniel Le"
select select
type input "Daniel Lev"
select select
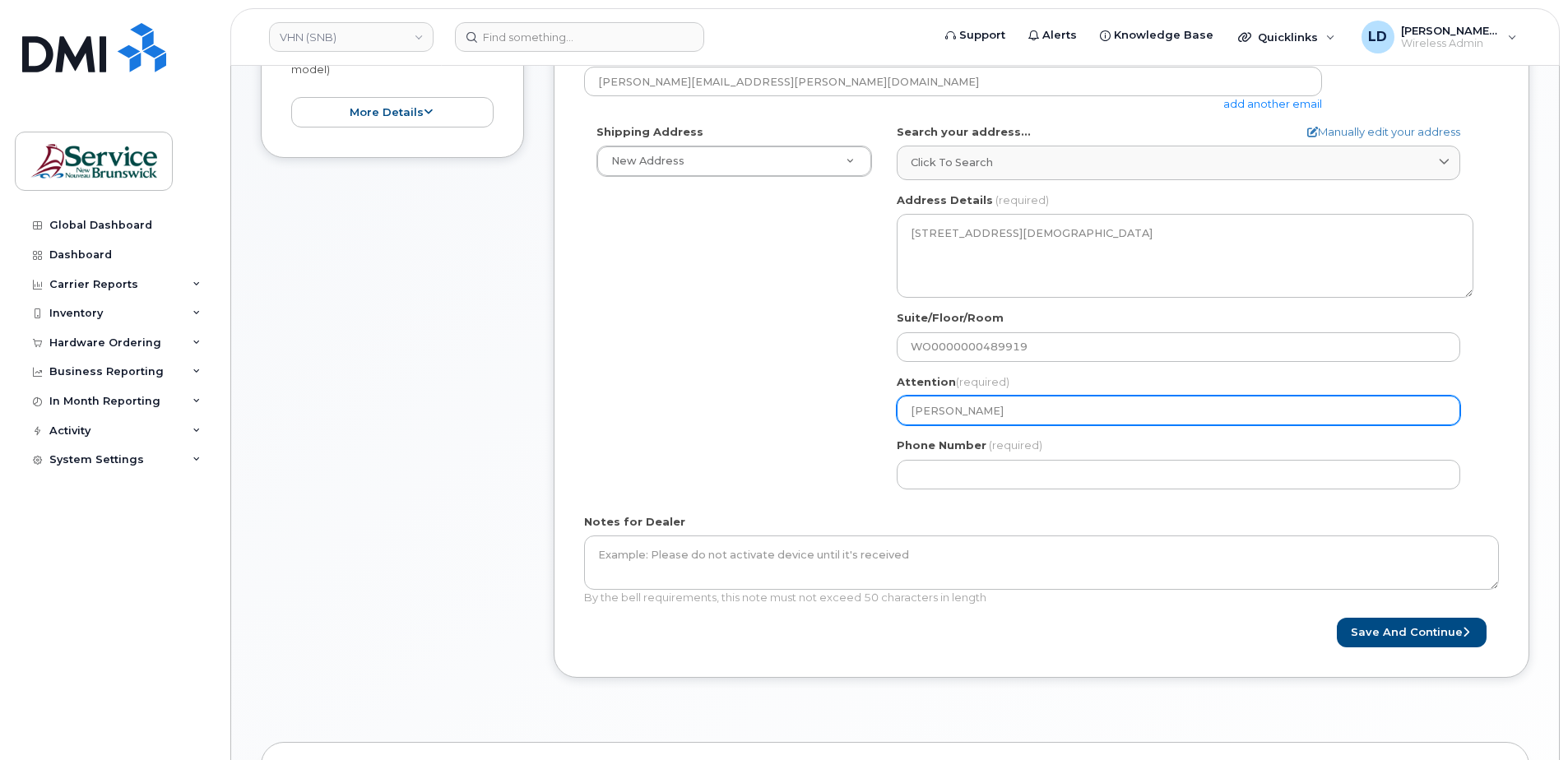
type input "Daniel Leve"
select select
type input "Daniel Leves"
select select
type input "Daniel Levesq"
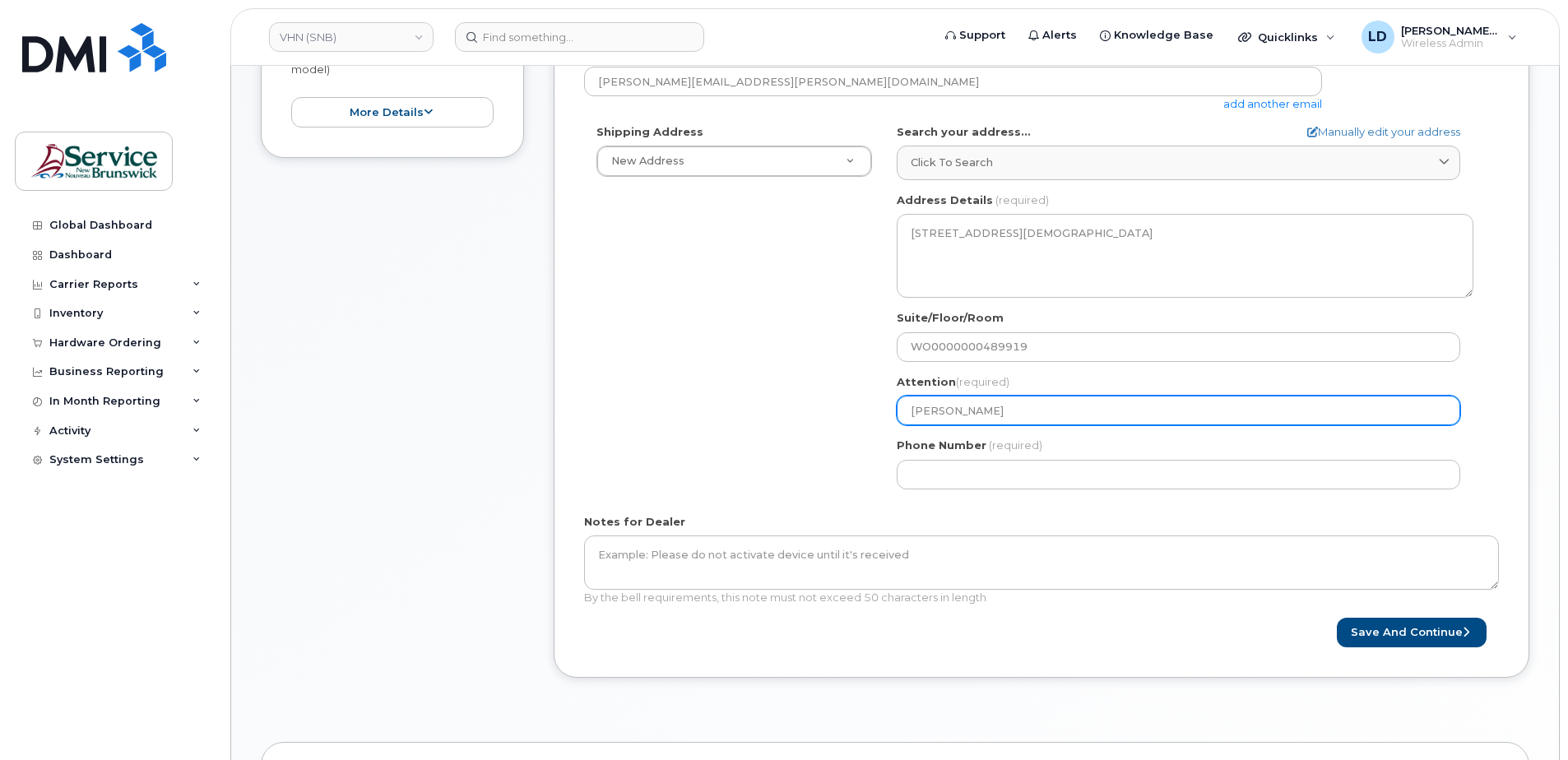
select select
type input "Daniel Levesqu"
select select
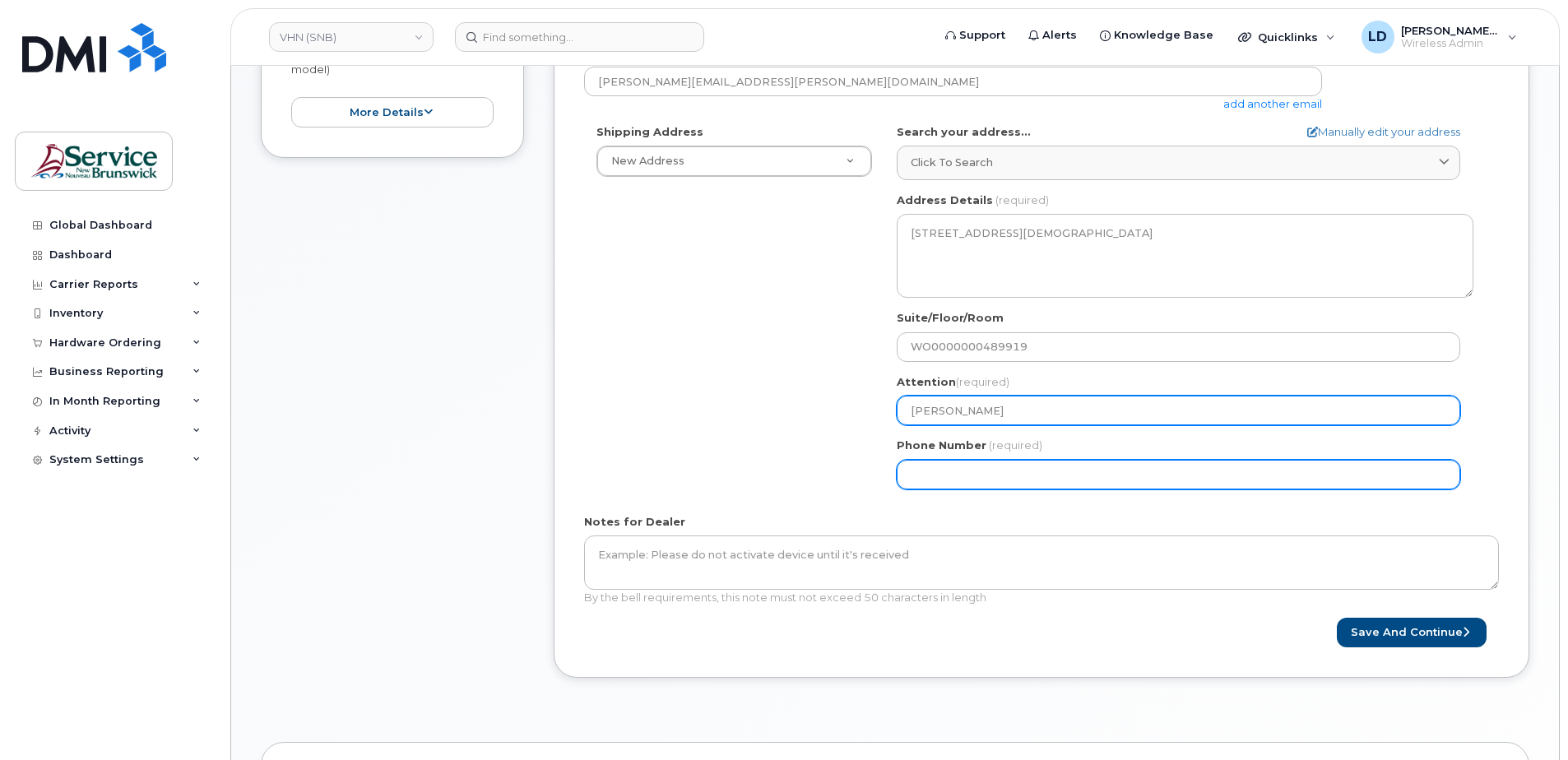
type input "[PERSON_NAME]"
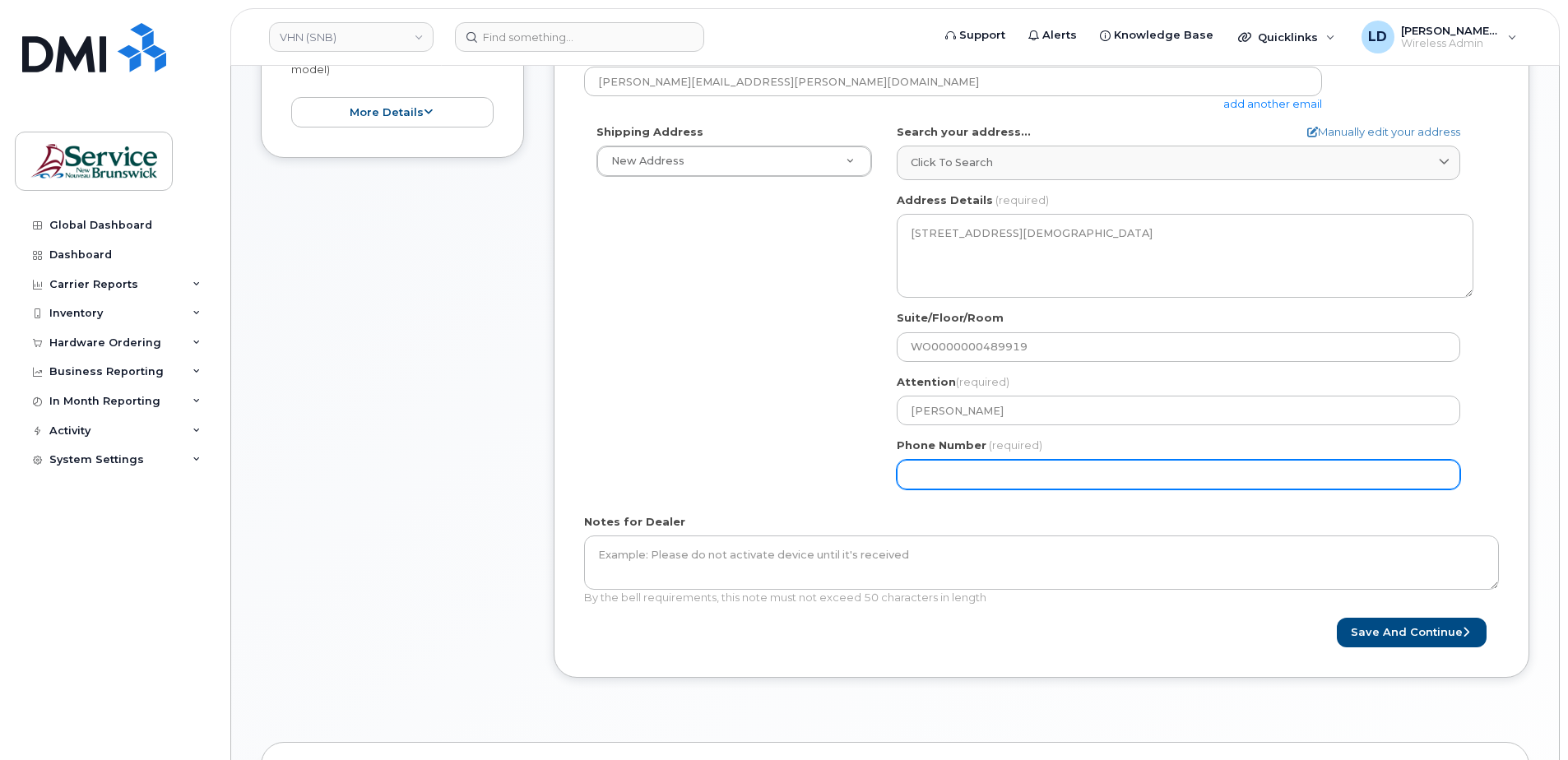
click at [908, 473] on input "Phone Number" at bounding box center [1178, 475] width 563 height 30
type input "5068383572"
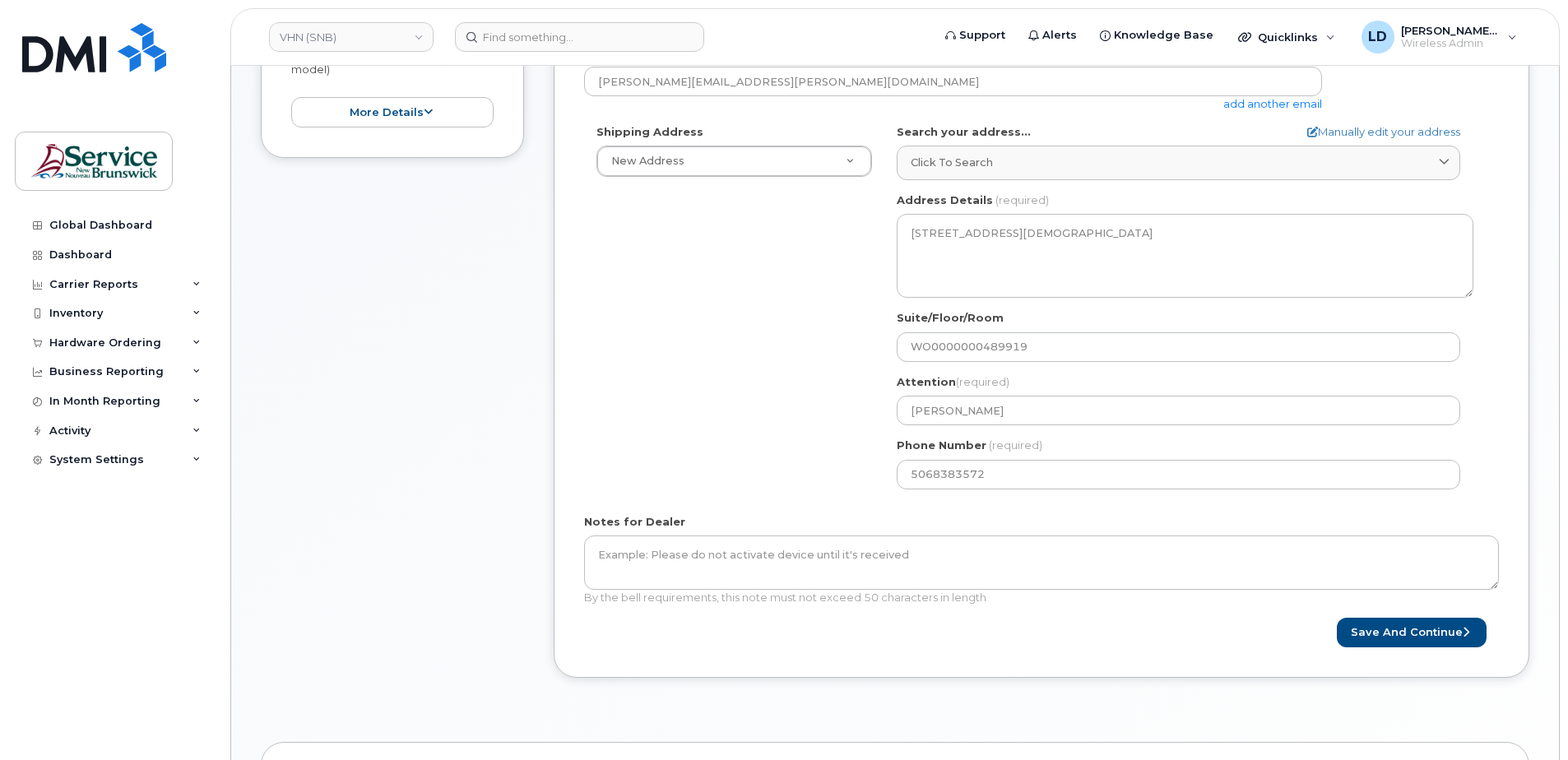
type input "[PERSON_NAME]"
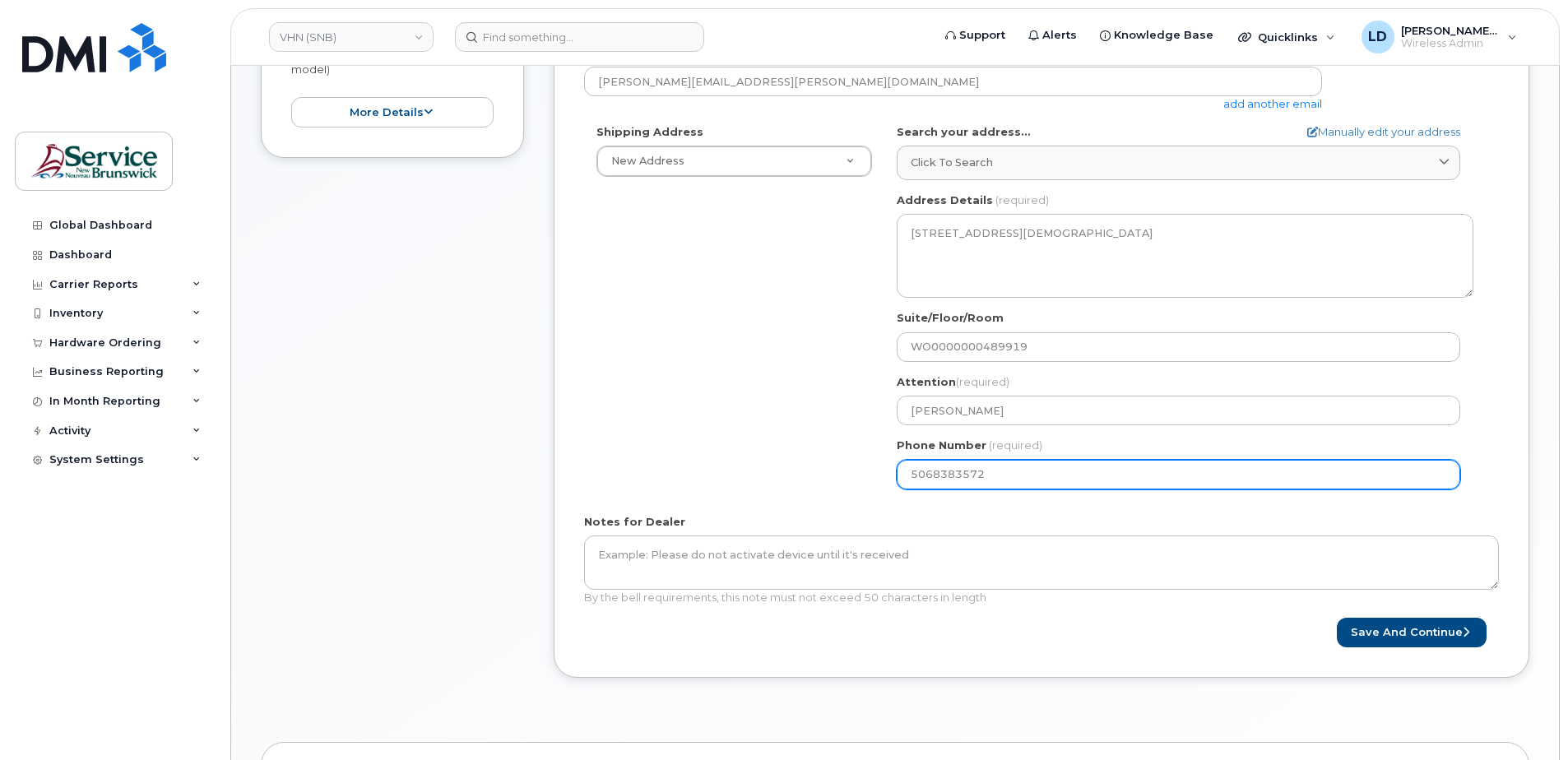
select select
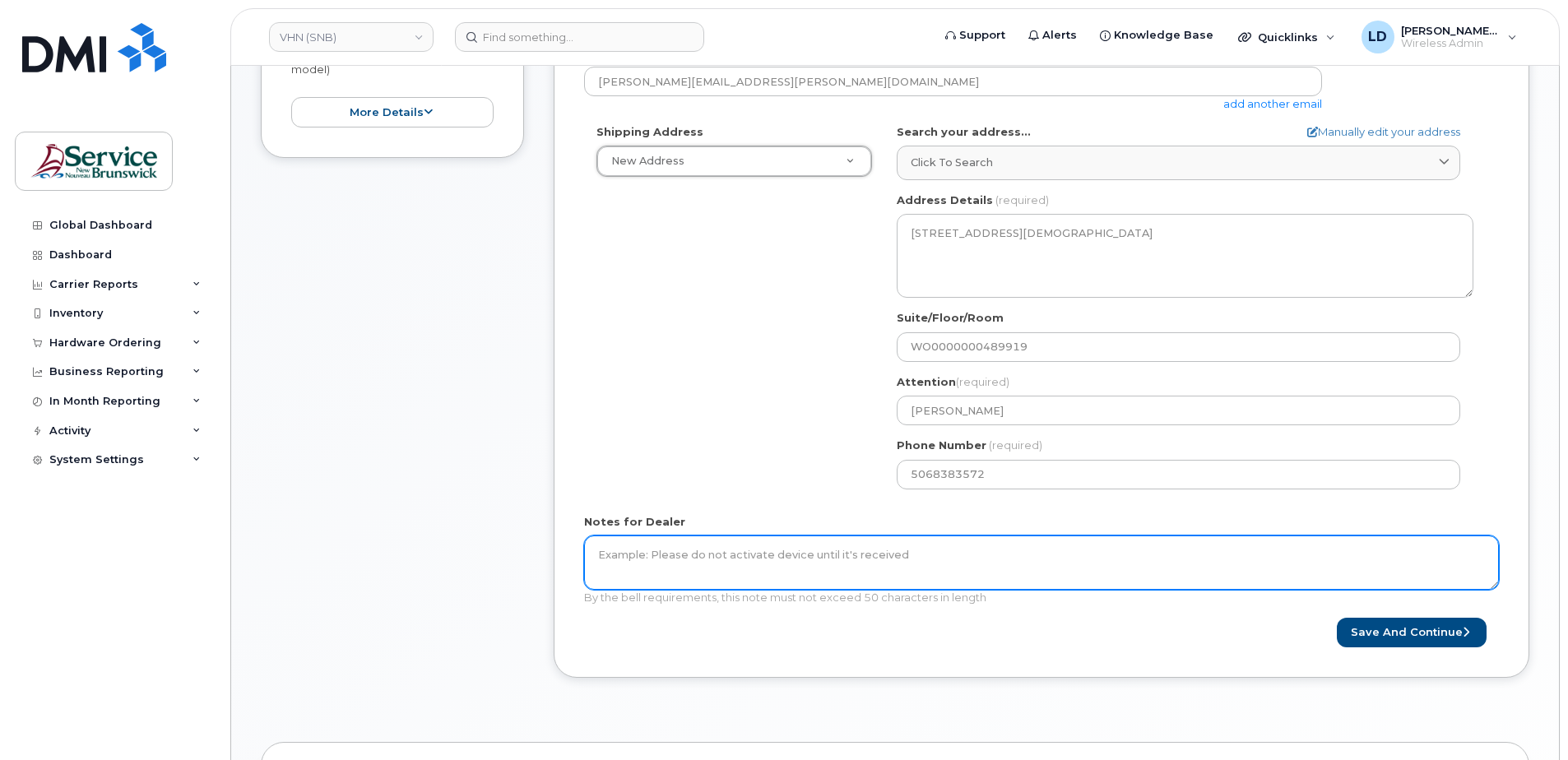
click at [731, 554] on textarea "Notes for Dealer" at bounding box center [1041, 562] width 914 height 54
click at [628, 549] on textarea "Notes for Dealer" at bounding box center [1041, 562] width 914 height 54
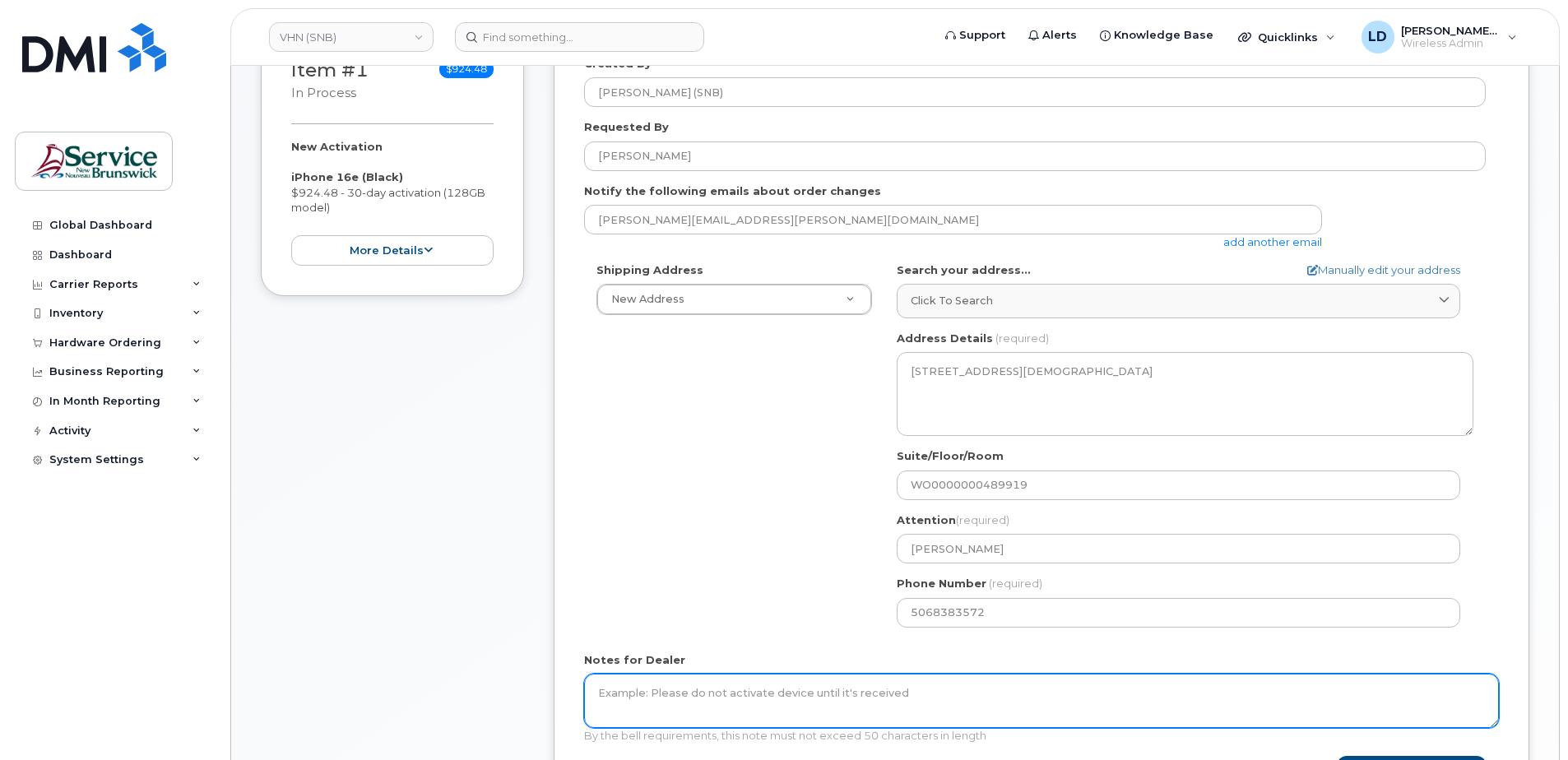
scroll to position [329, 0]
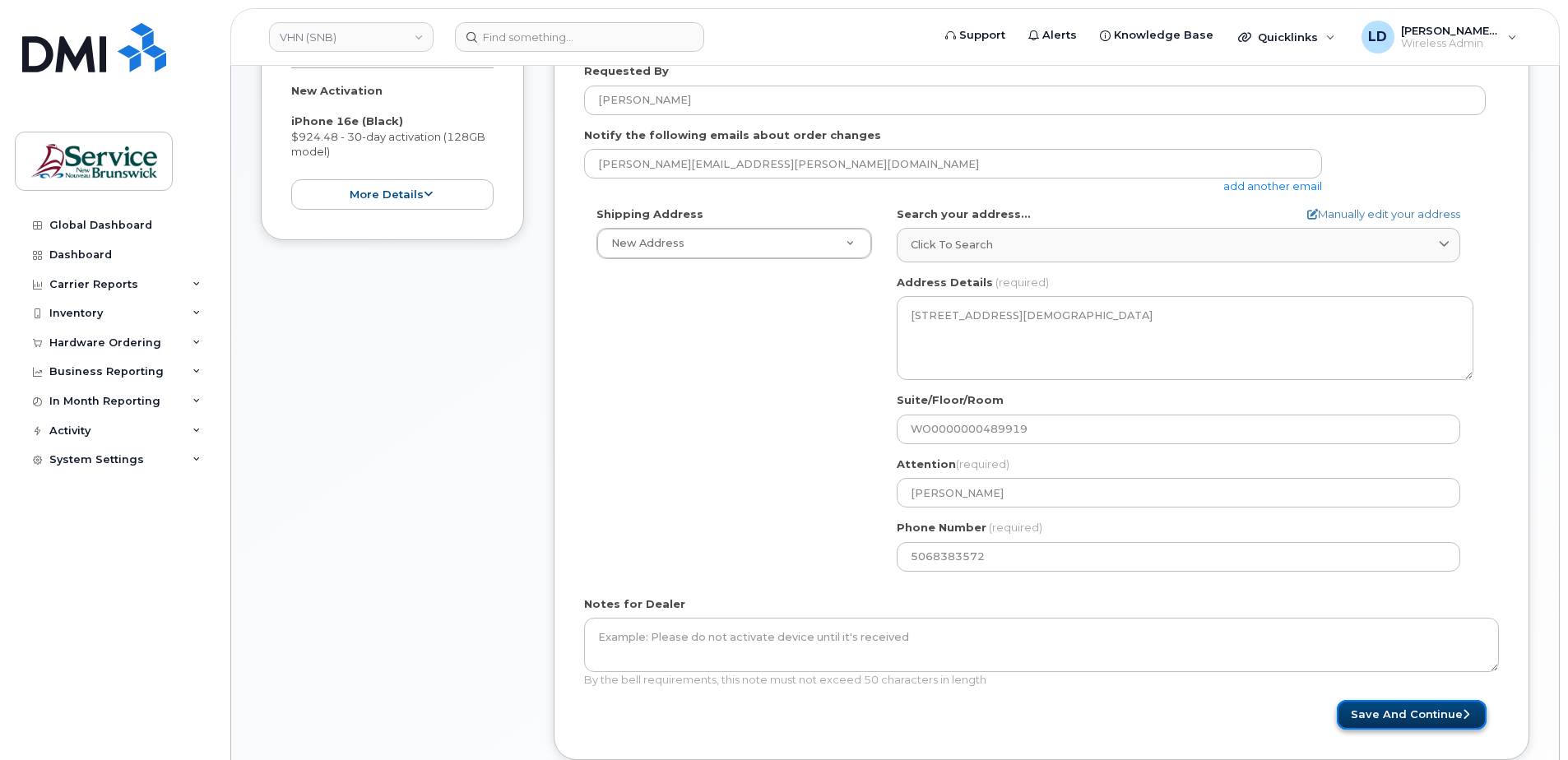
click at [1386, 707] on button "Save and Continue" at bounding box center [1411, 715] width 150 height 31
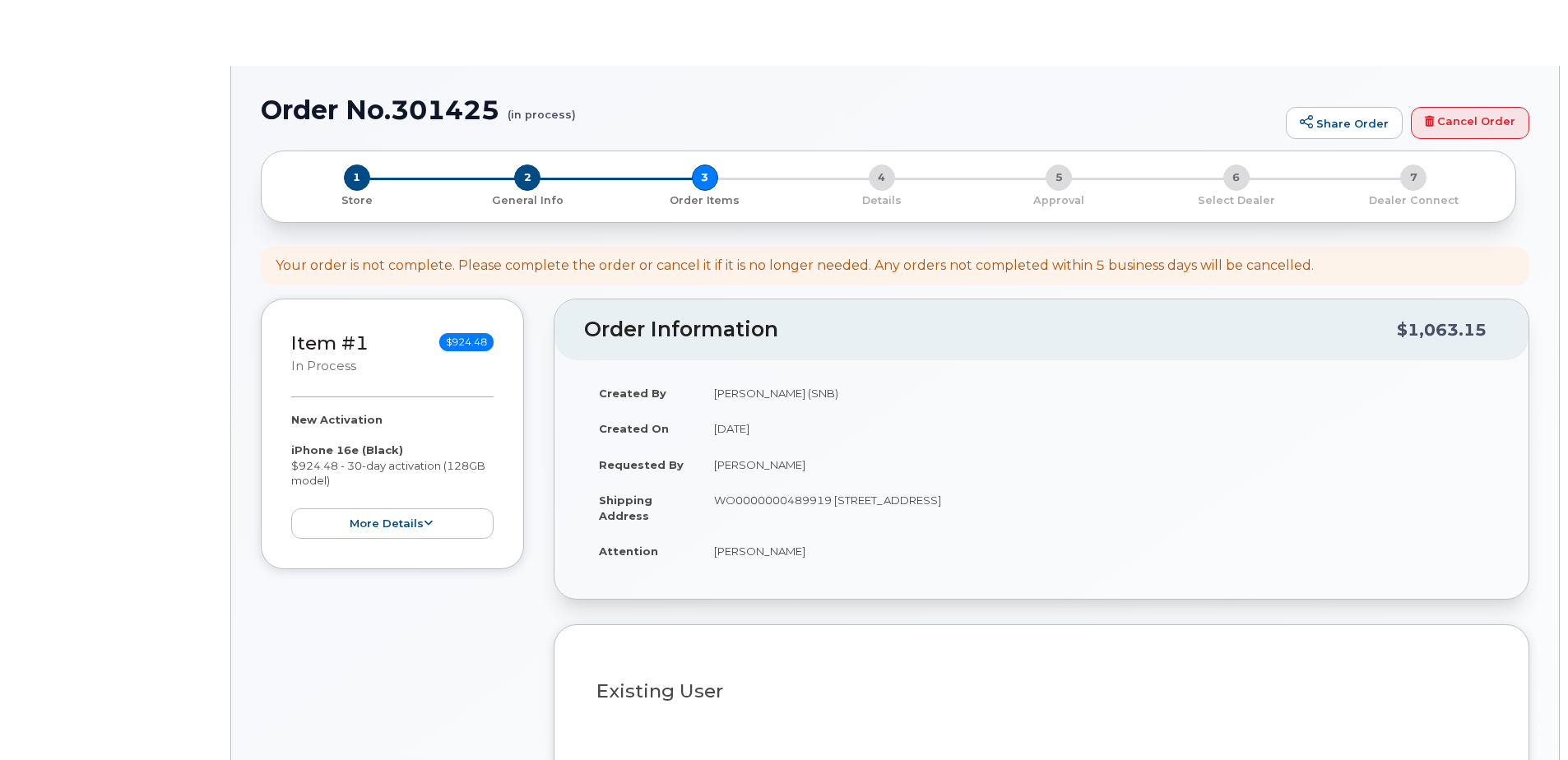
select select
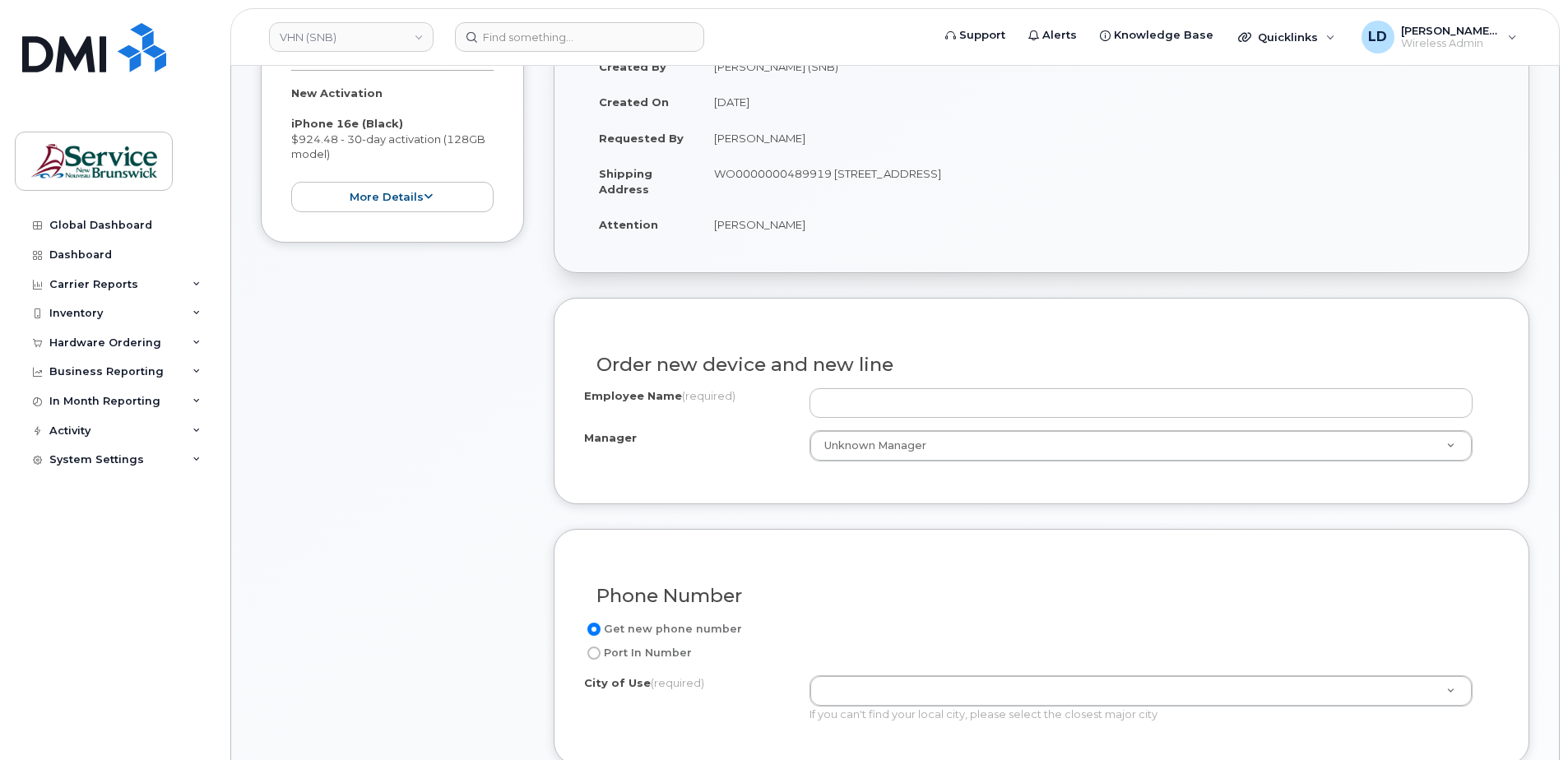
scroll to position [329, 0]
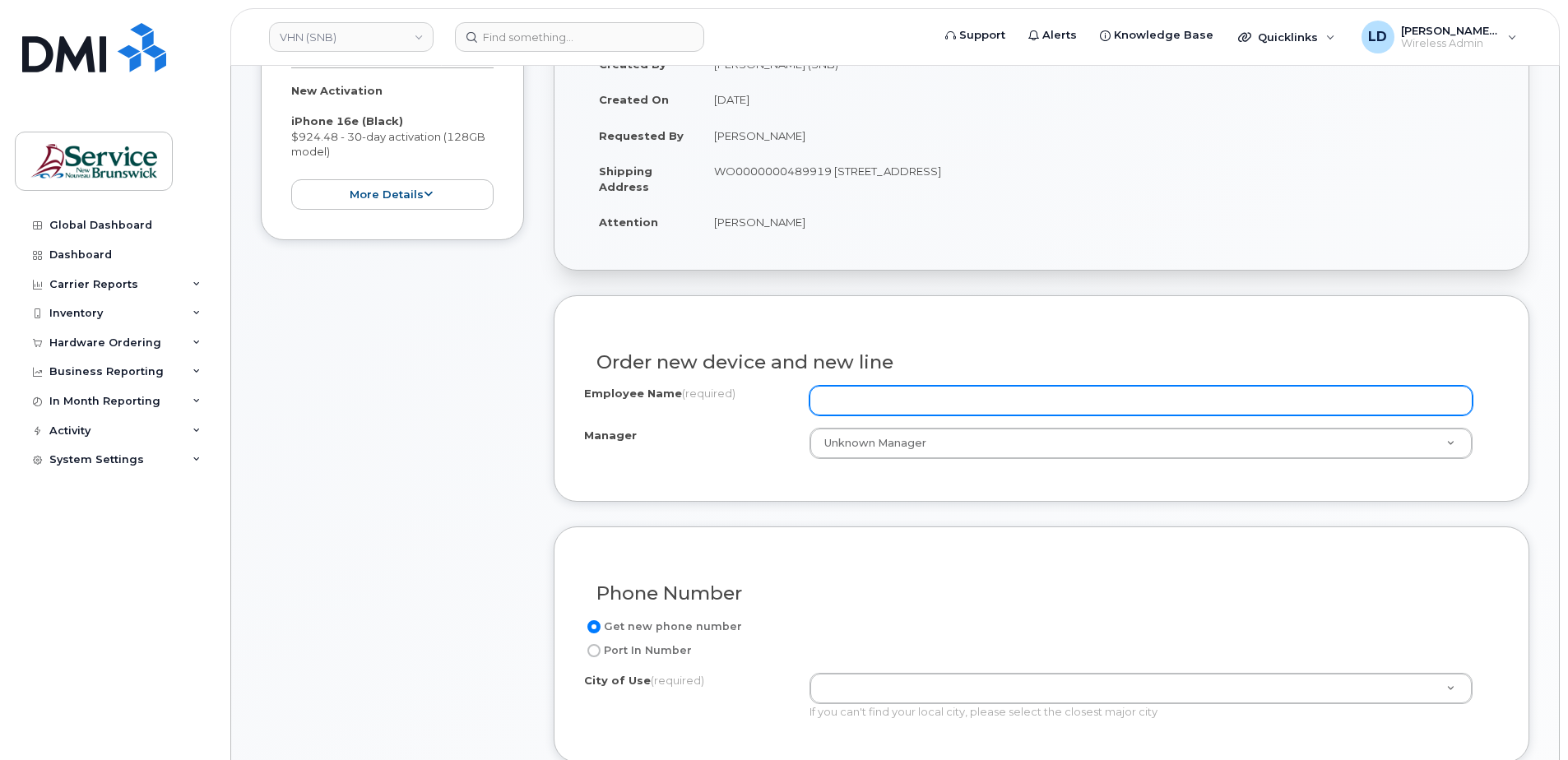
click at [842, 397] on input "Employee Name (required)" at bounding box center [1140, 400] width 663 height 30
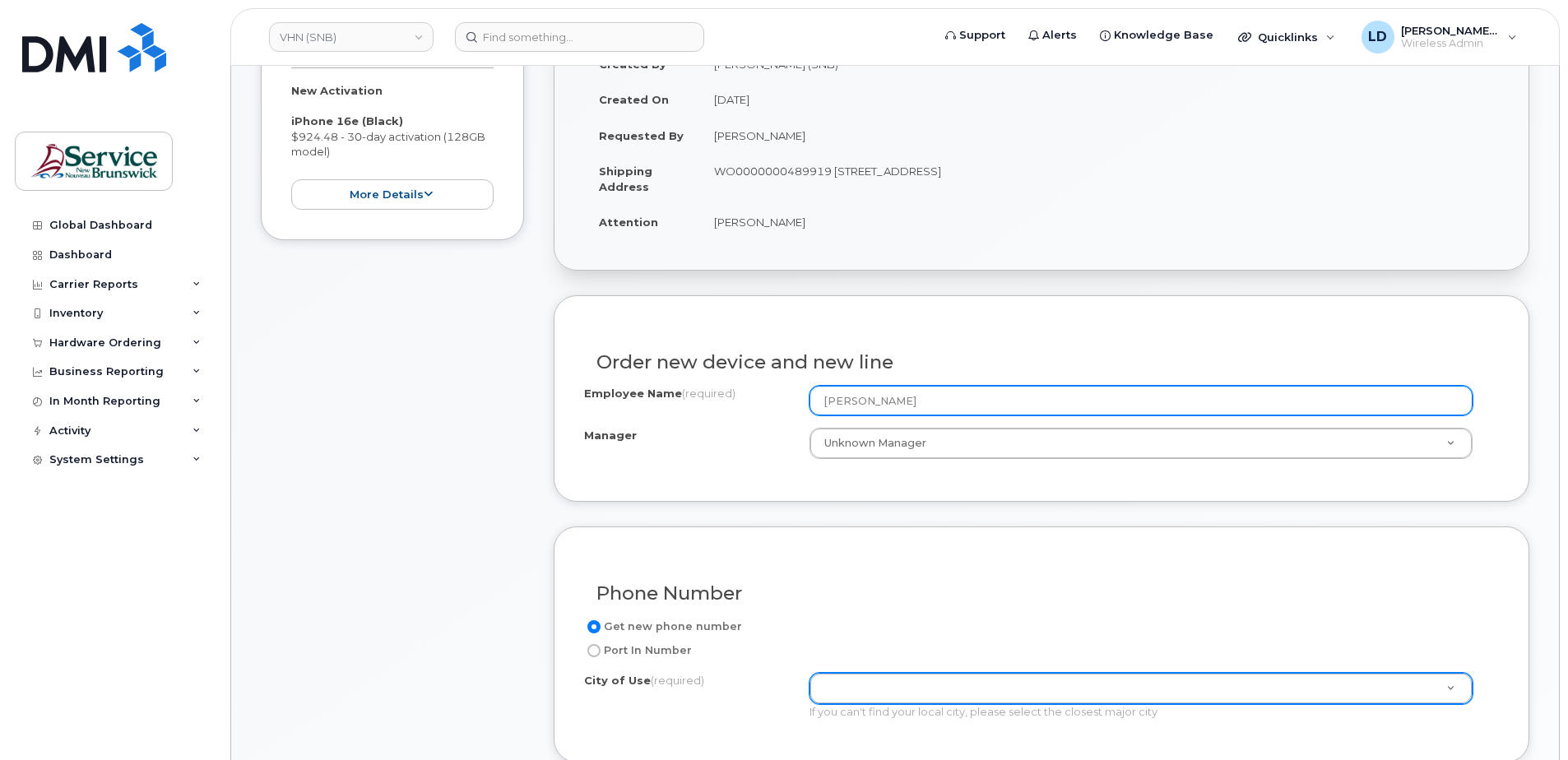
type input "[PERSON_NAME]"
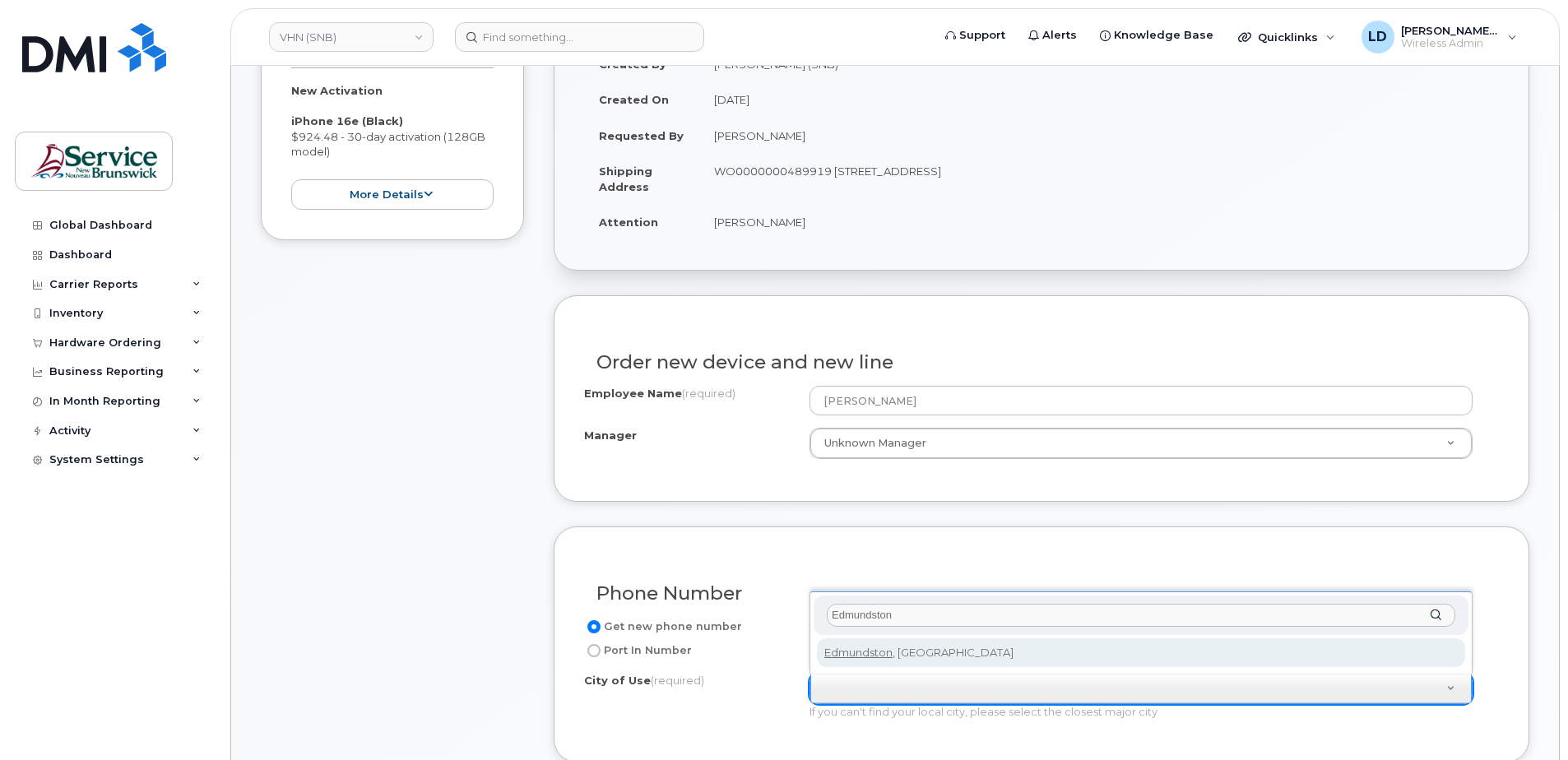
type input "Edmundston"
type input "1548"
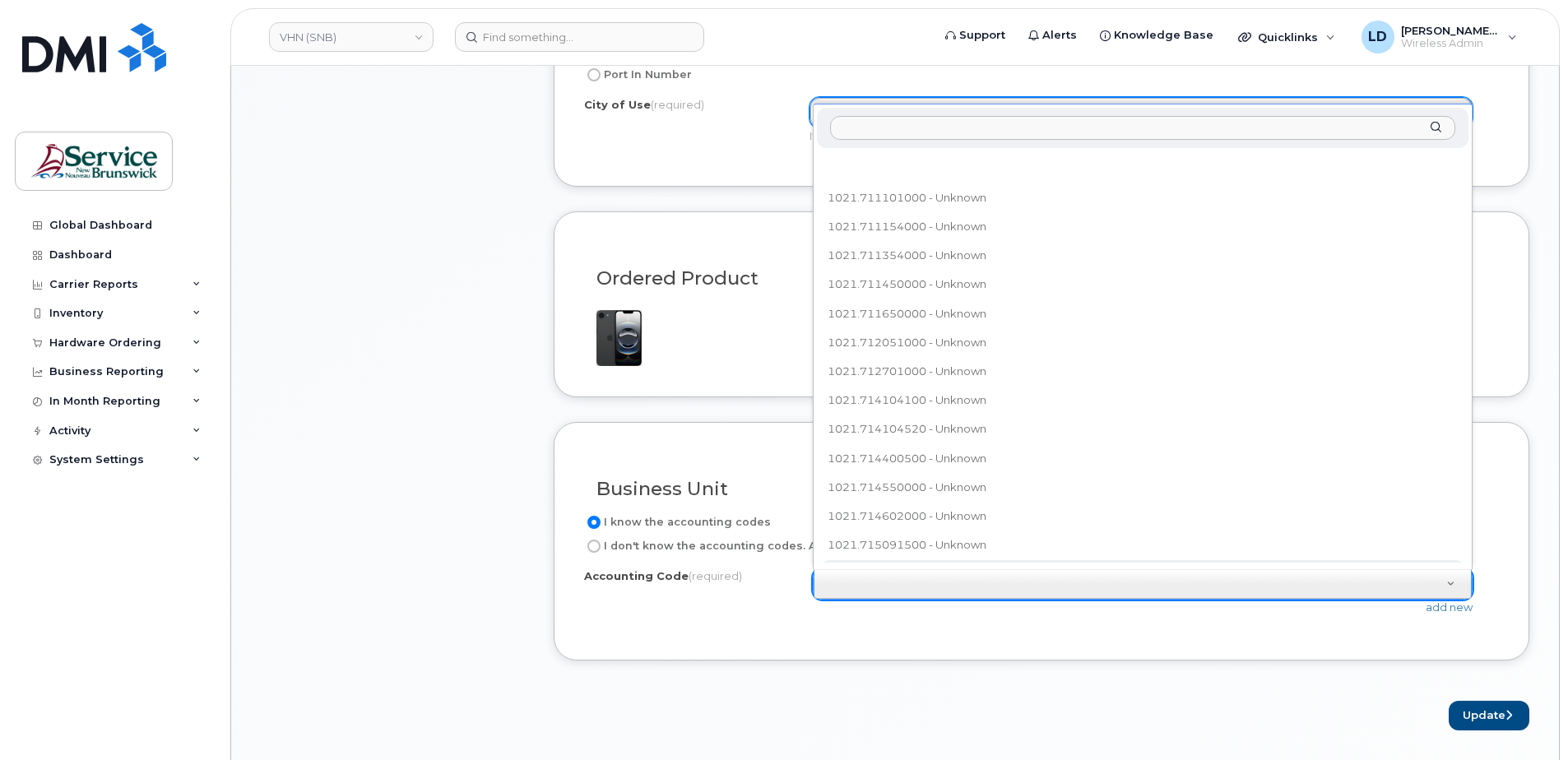
scroll to position [18, 0]
paste input "440.715407600"
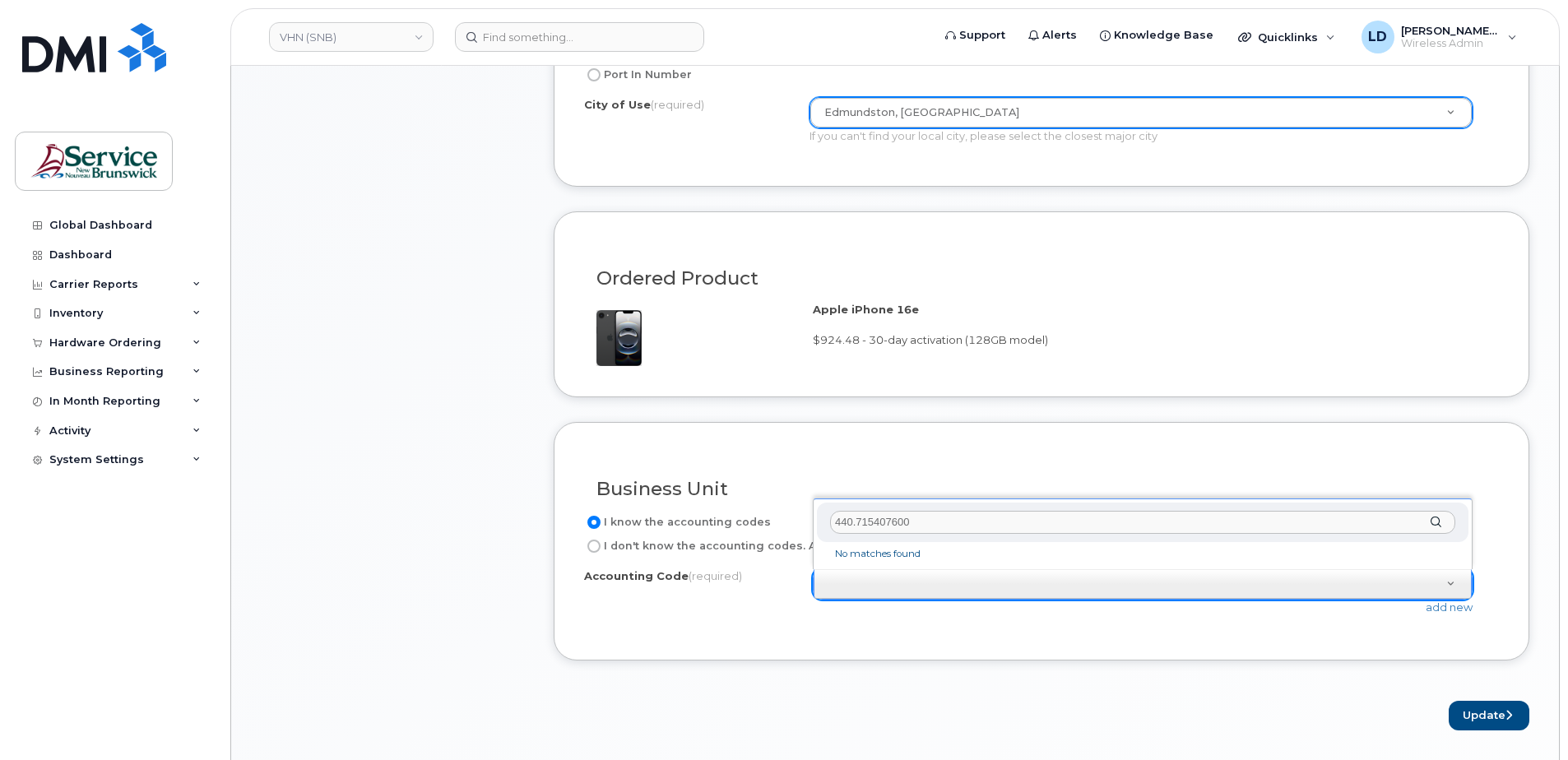
click at [852, 521] on input "440.715407600" at bounding box center [1142, 522] width 625 height 24
type input "4401.715407600"
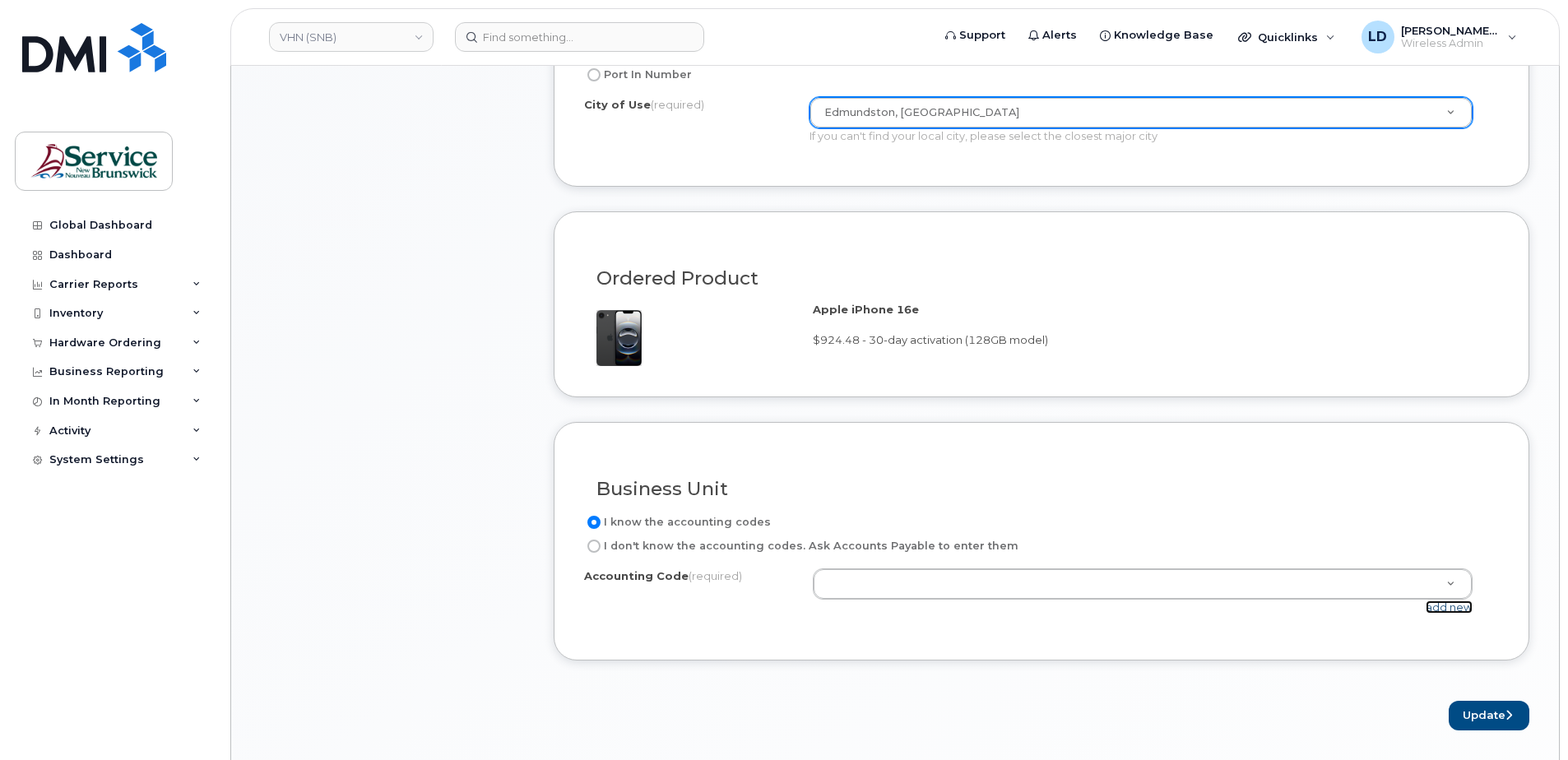
click at [1458, 608] on link "add new" at bounding box center [1449, 607] width 47 height 13
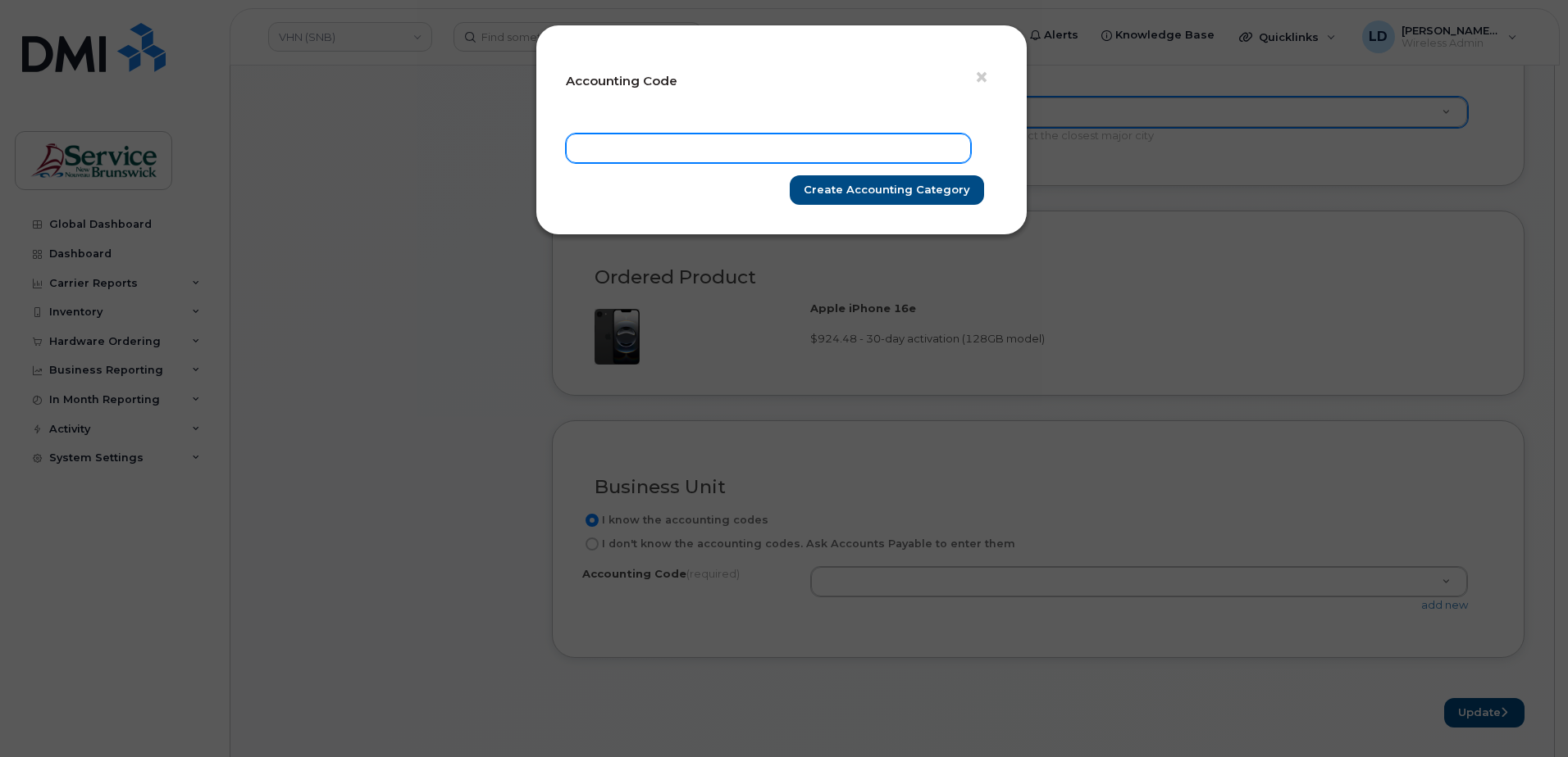
click at [615, 144] on input "text" at bounding box center [769, 147] width 405 height 29
paste input "440.715407600"
click at [602, 146] on input "440.715407600" at bounding box center [769, 147] width 405 height 29
type input "4401.715407600"
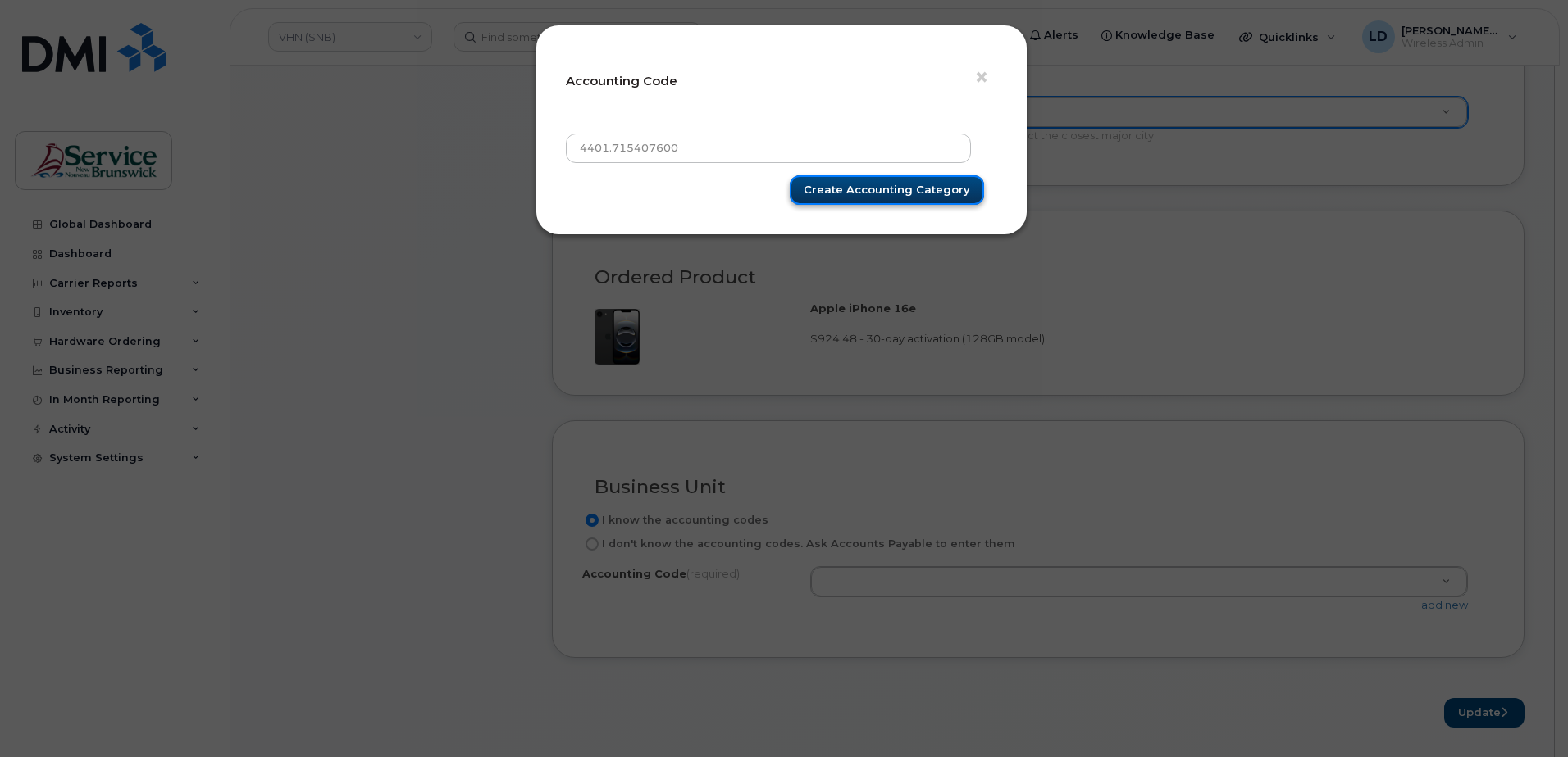
click at [853, 191] on input "Create Accounting category" at bounding box center [887, 190] width 194 height 30
type input "Create Accounting category"
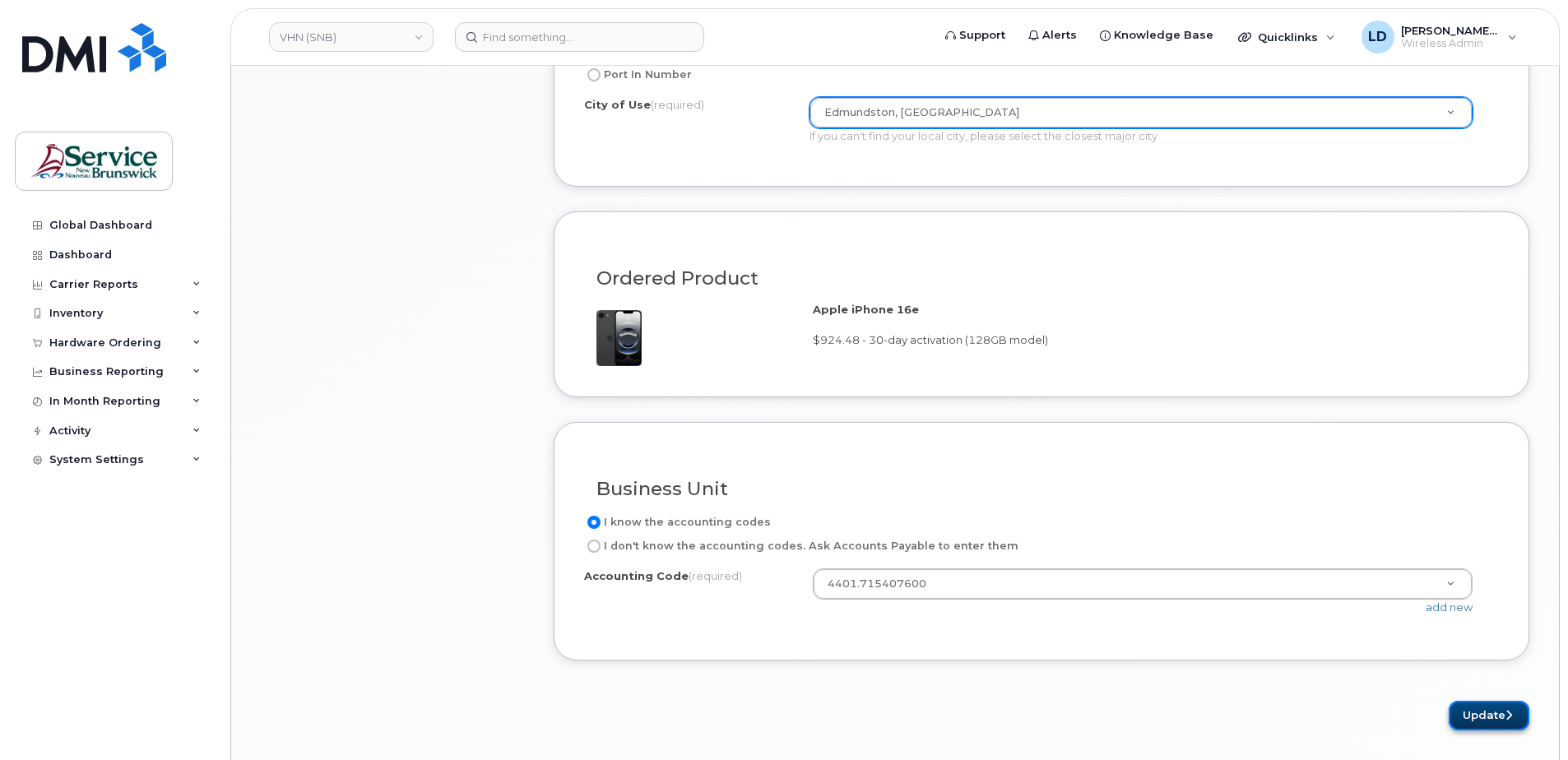
click at [1476, 713] on button "Update" at bounding box center [1489, 716] width 80 height 31
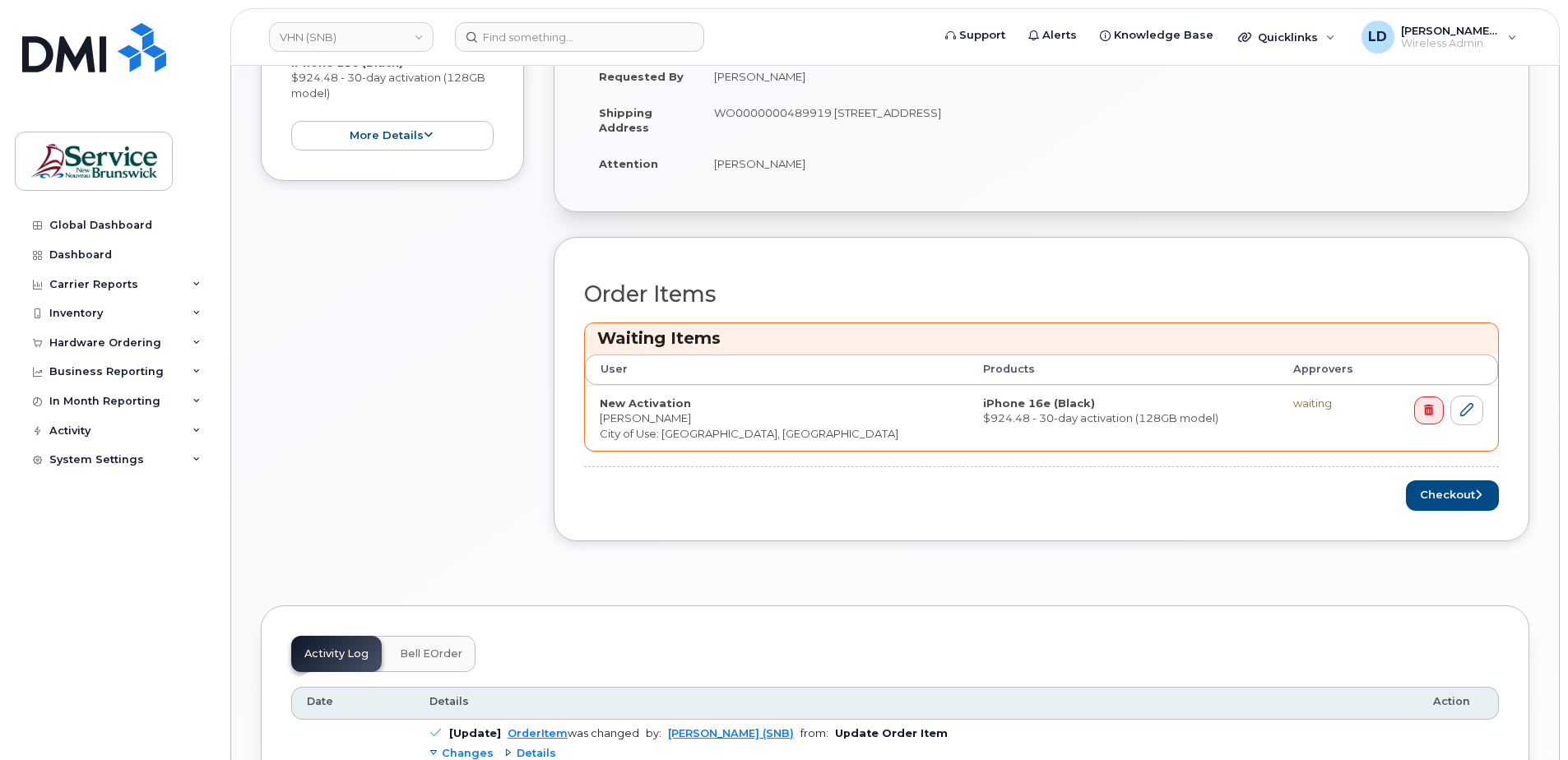
scroll to position [412, 0]
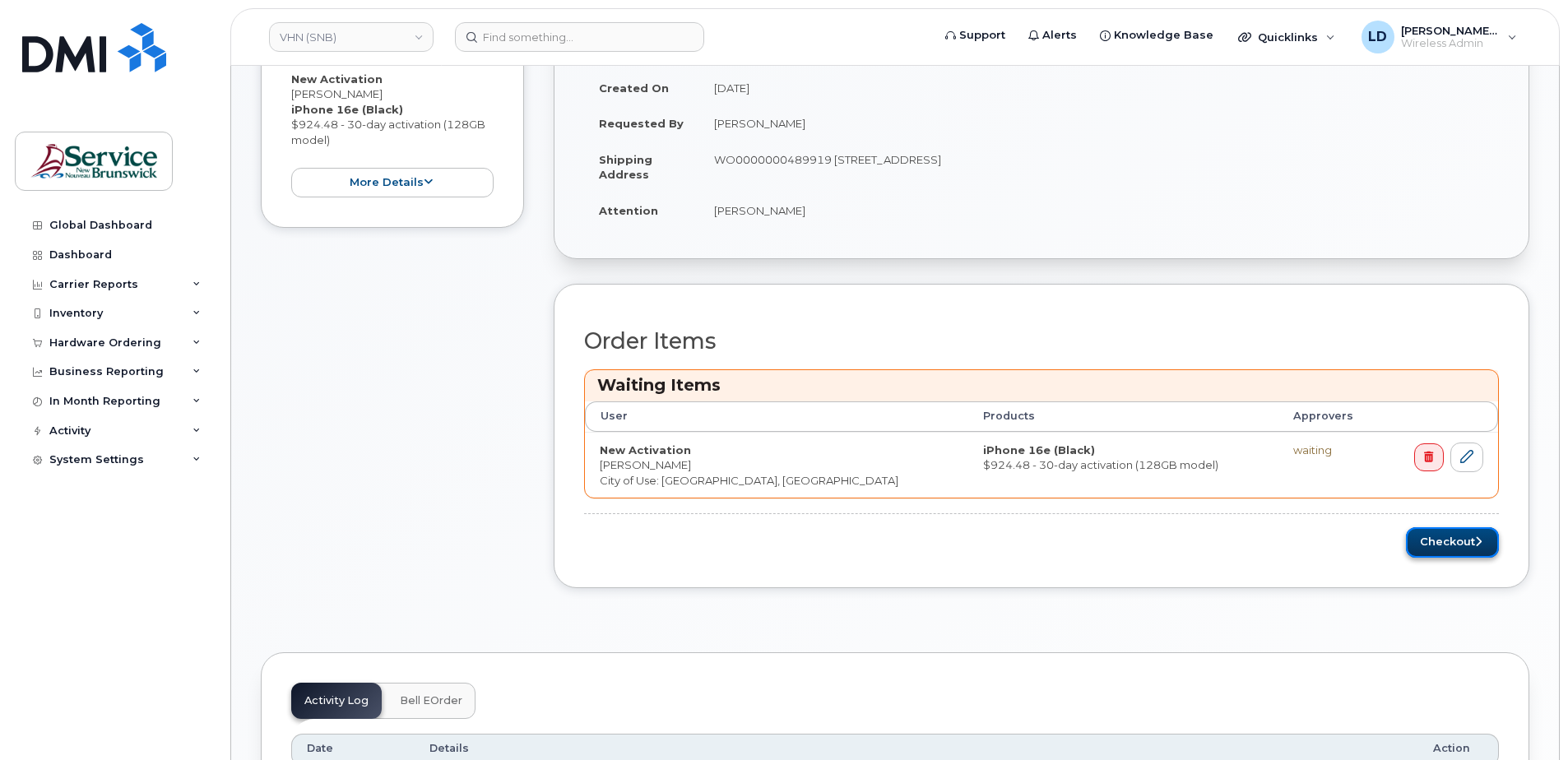
click at [1453, 544] on button "Checkout" at bounding box center [1452, 542] width 93 height 31
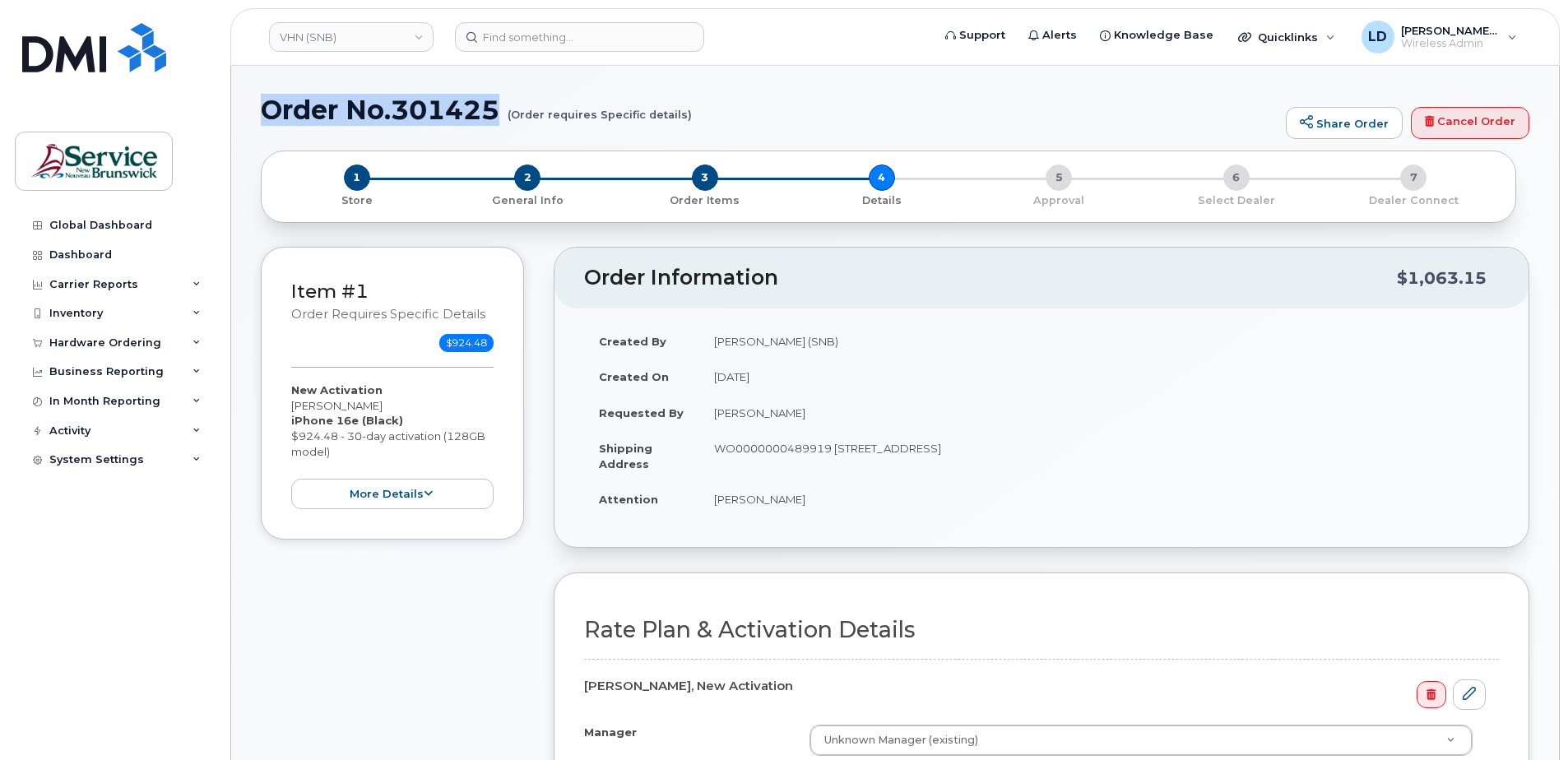
drag, startPoint x: 261, startPoint y: 108, endPoint x: 504, endPoint y: 109, distance: 243.0
click at [504, 109] on h1 "Order No.301425 (Order requires Specific details)" at bounding box center [768, 110] width 1016 height 29
drag, startPoint x: 504, startPoint y: 109, endPoint x: 482, endPoint y: 109, distance: 22.0
copy h1 "Order No.301425"
click at [74, 340] on div "Hardware Ordering" at bounding box center [105, 343] width 112 height 13
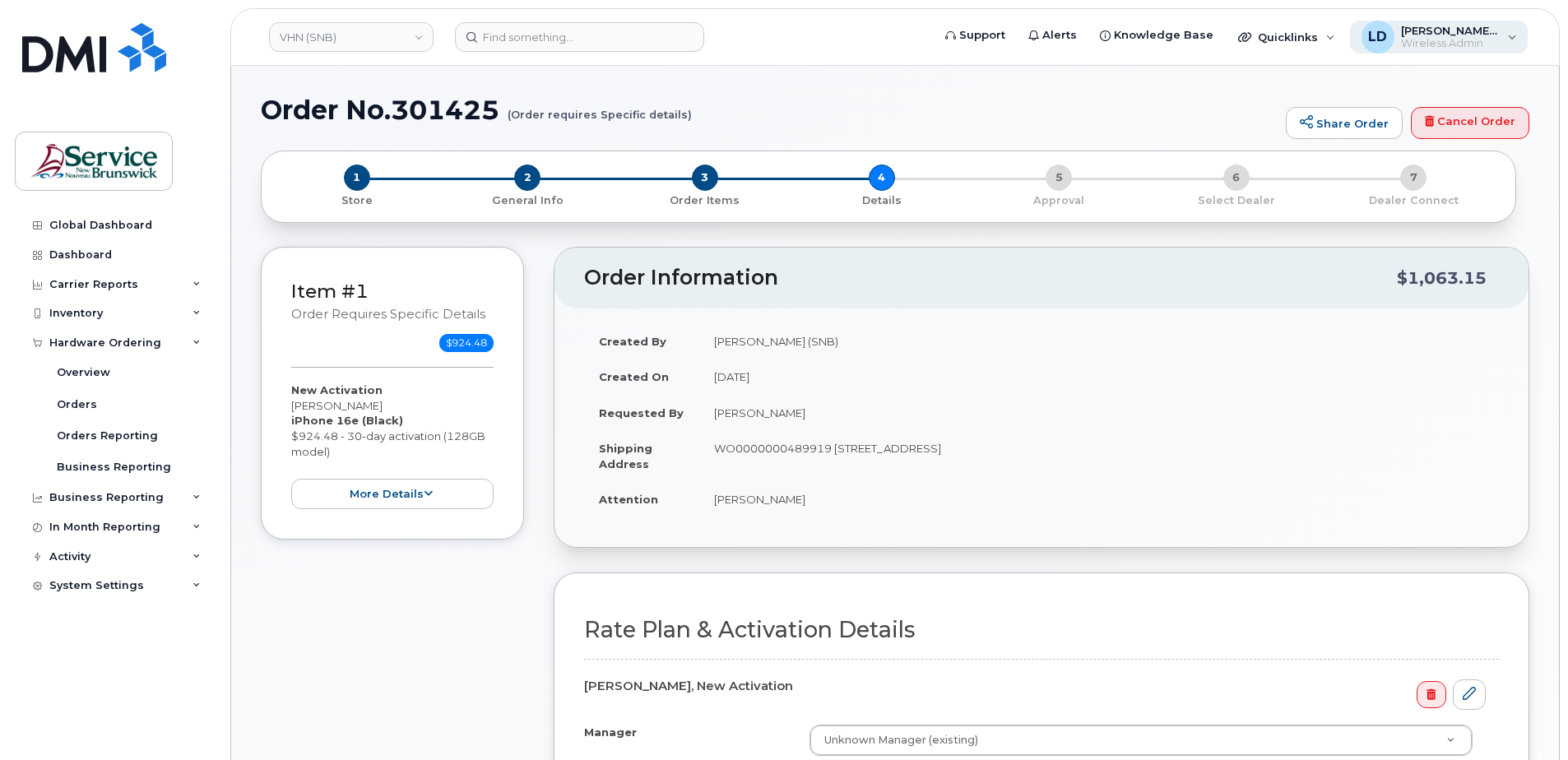
click at [1515, 37] on div "[PERSON_NAME], [PERSON_NAME] (SNB) Wireless Admin" at bounding box center [1438, 37] width 178 height 32
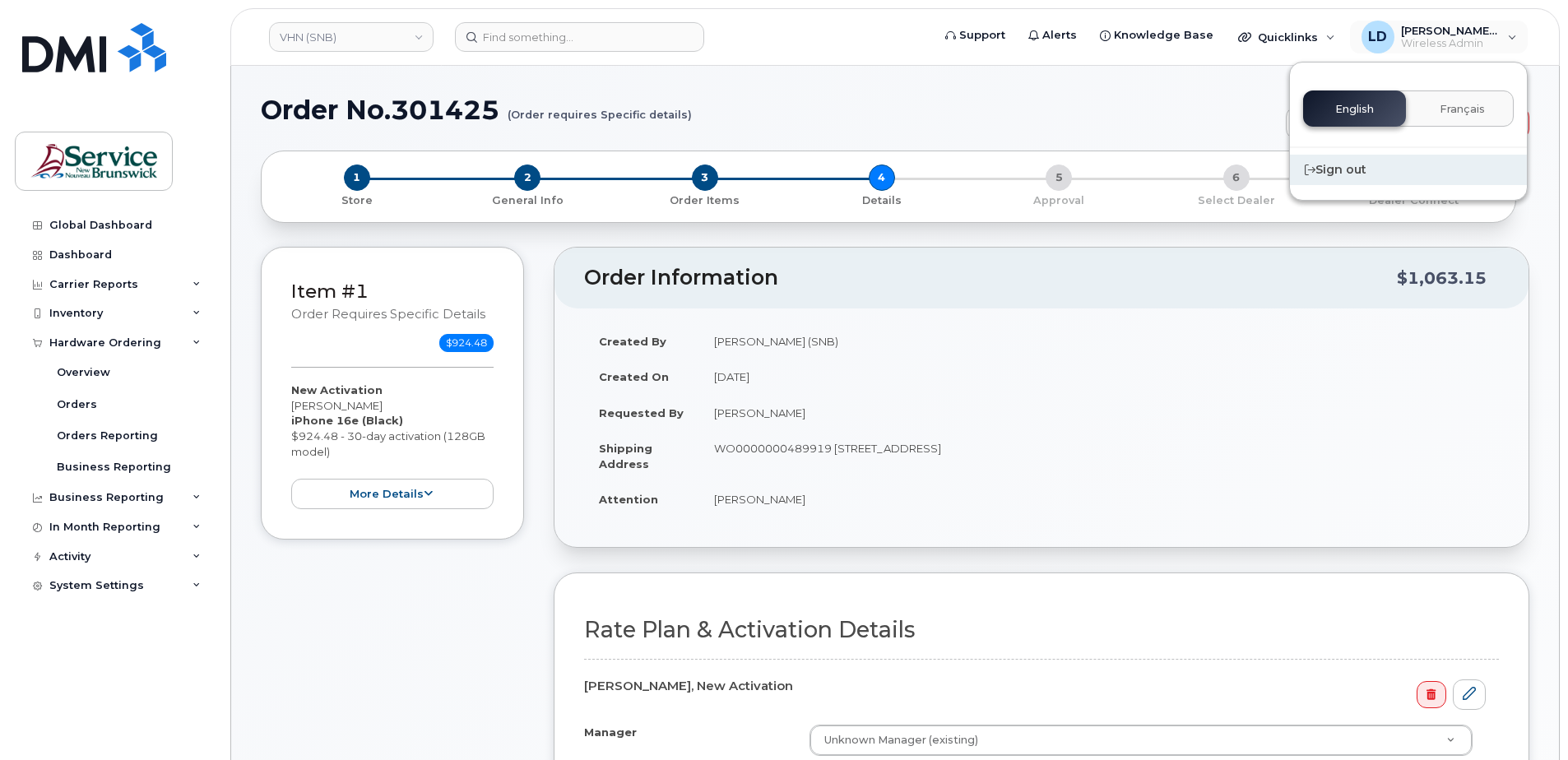
click at [1343, 171] on div "Sign out" at bounding box center [1408, 170] width 237 height 31
